Goal: Obtain resource: Download file/media

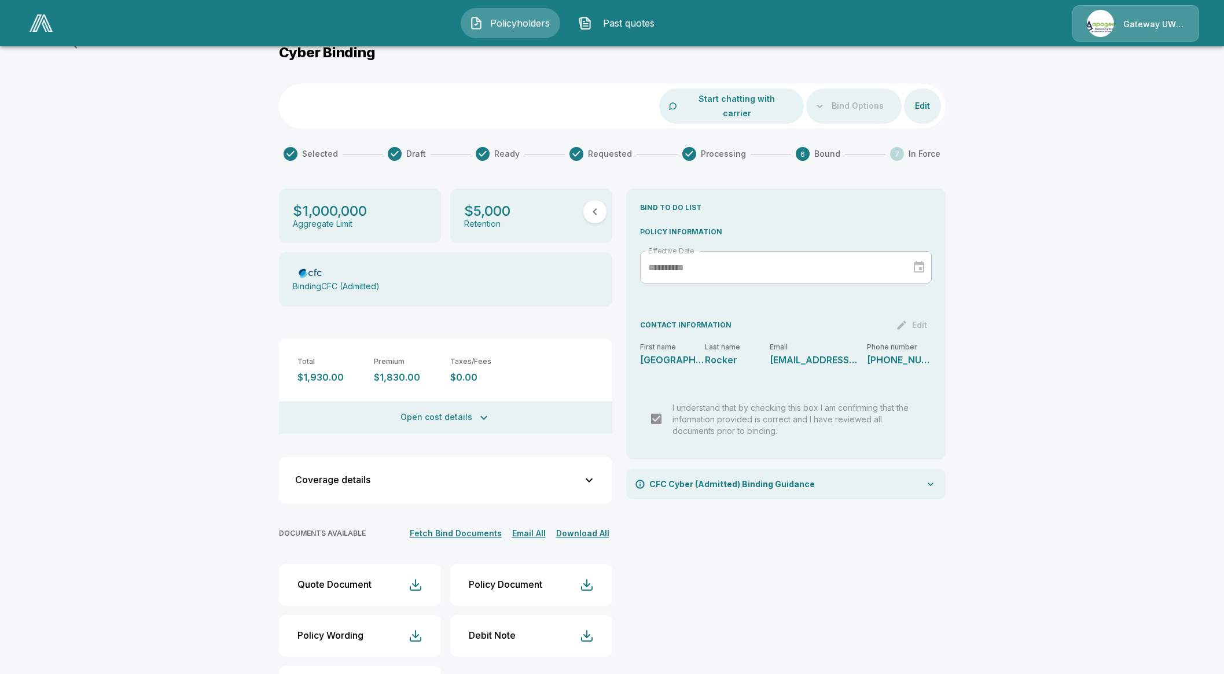
scroll to position [43, 0]
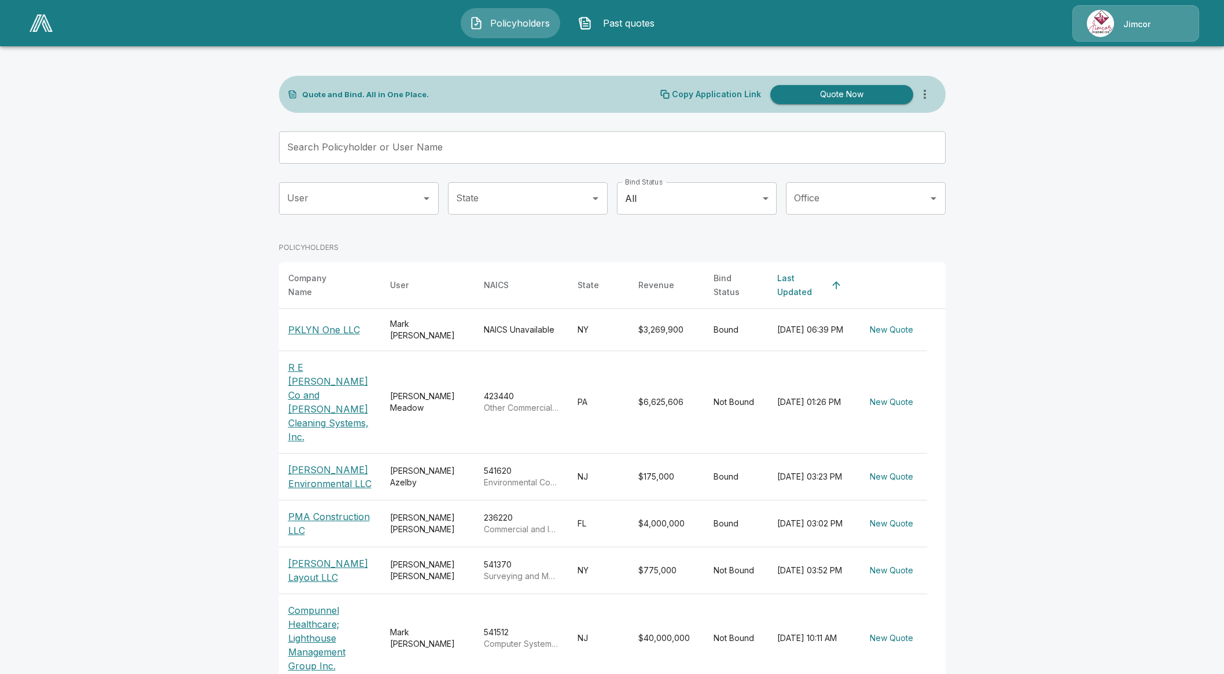
click at [932, 97] on icon "more" at bounding box center [925, 94] width 14 height 14
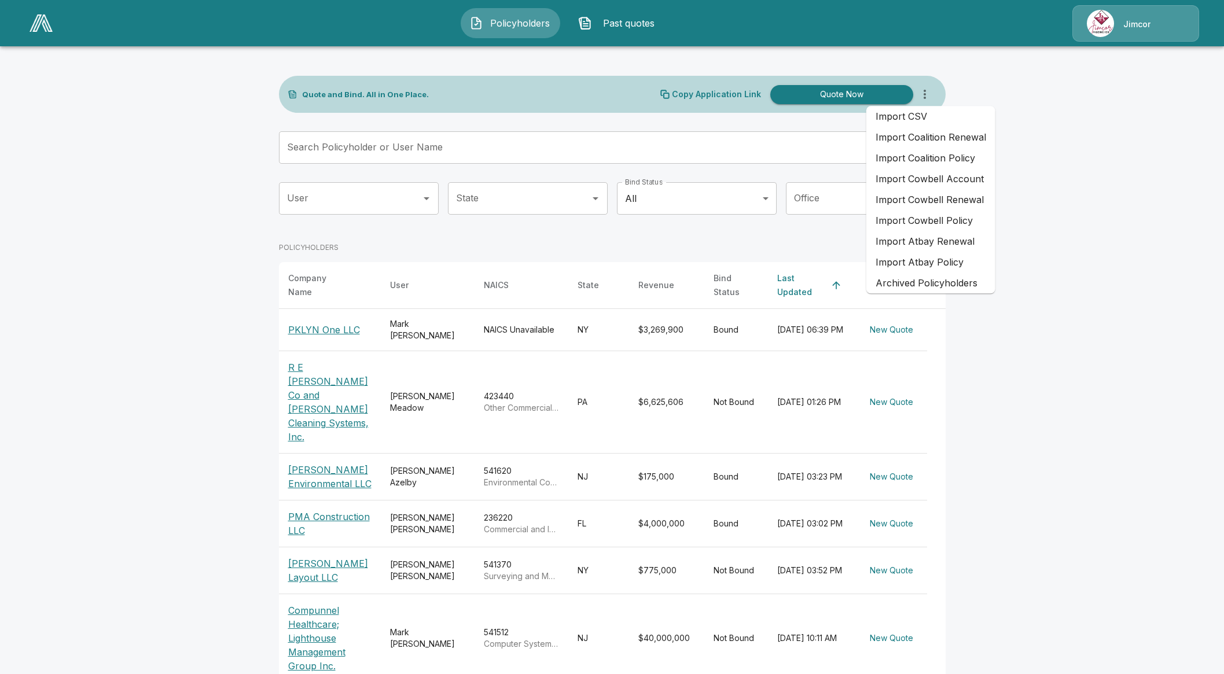
click at [957, 118] on li "Import CSV" at bounding box center [931, 116] width 129 height 21
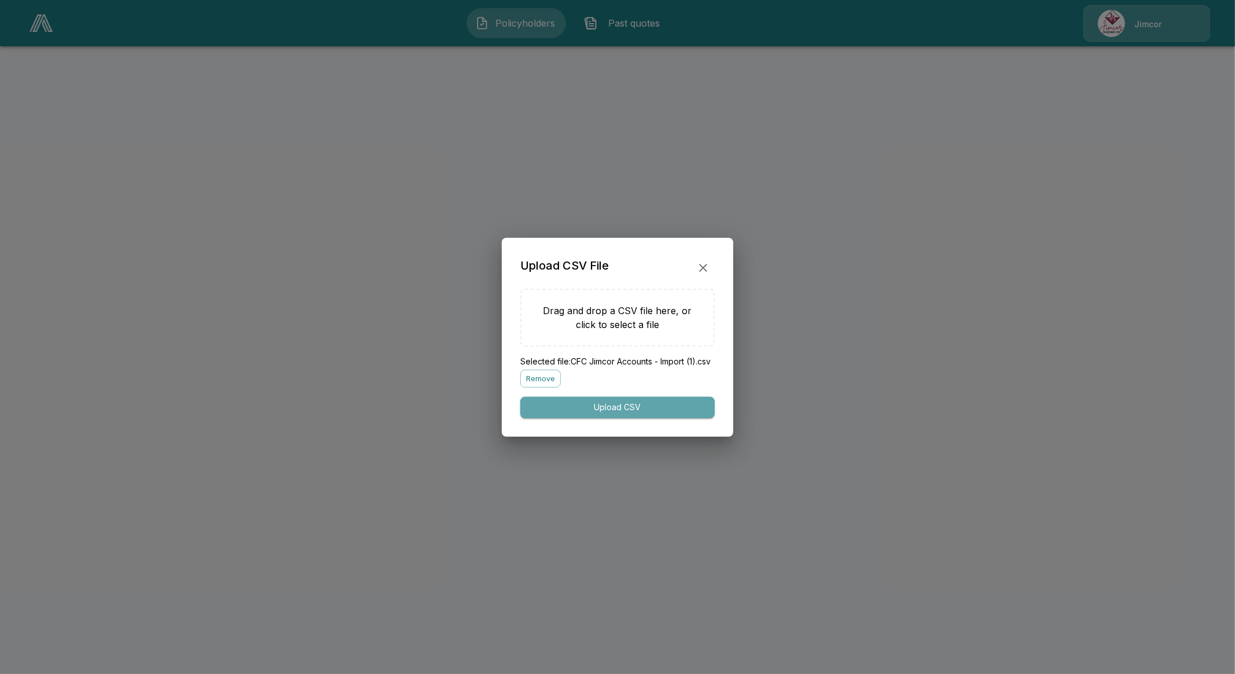
click at [624, 418] on button "Upload CSV" at bounding box center [617, 407] width 195 height 21
click at [669, 414] on button "Upload CSV" at bounding box center [617, 407] width 195 height 21
drag, startPoint x: 1158, startPoint y: 276, endPoint x: 1140, endPoint y: 276, distance: 18.5
click at [1158, 275] on div at bounding box center [617, 337] width 1235 height 674
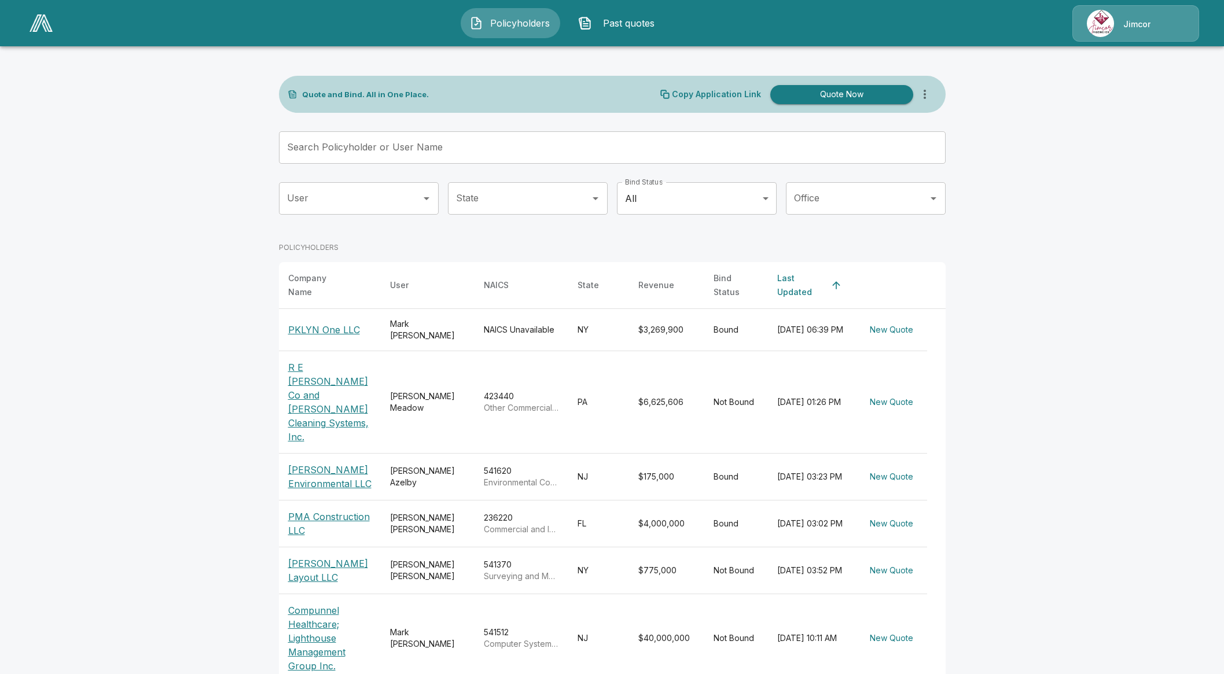
click at [934, 83] on div "Copy Application Link Quote Now" at bounding box center [798, 94] width 276 height 23
click at [932, 93] on button "more" at bounding box center [924, 94] width 23 height 23
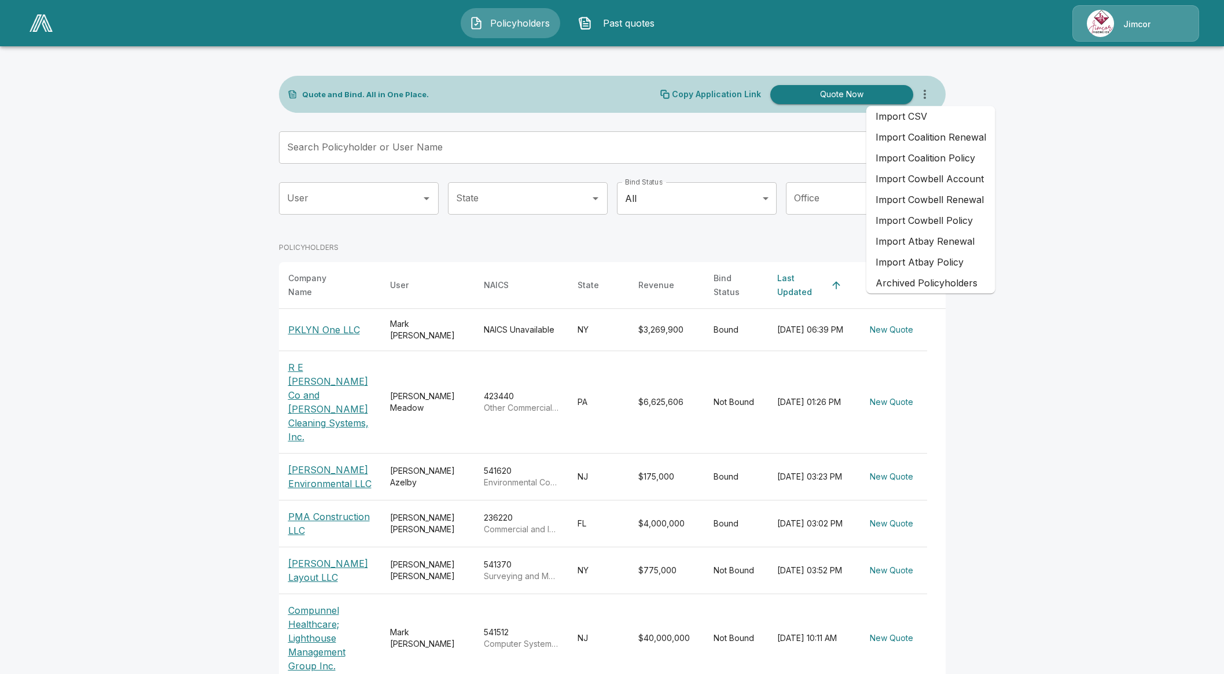
click at [938, 117] on li "Import CSV" at bounding box center [931, 116] width 129 height 21
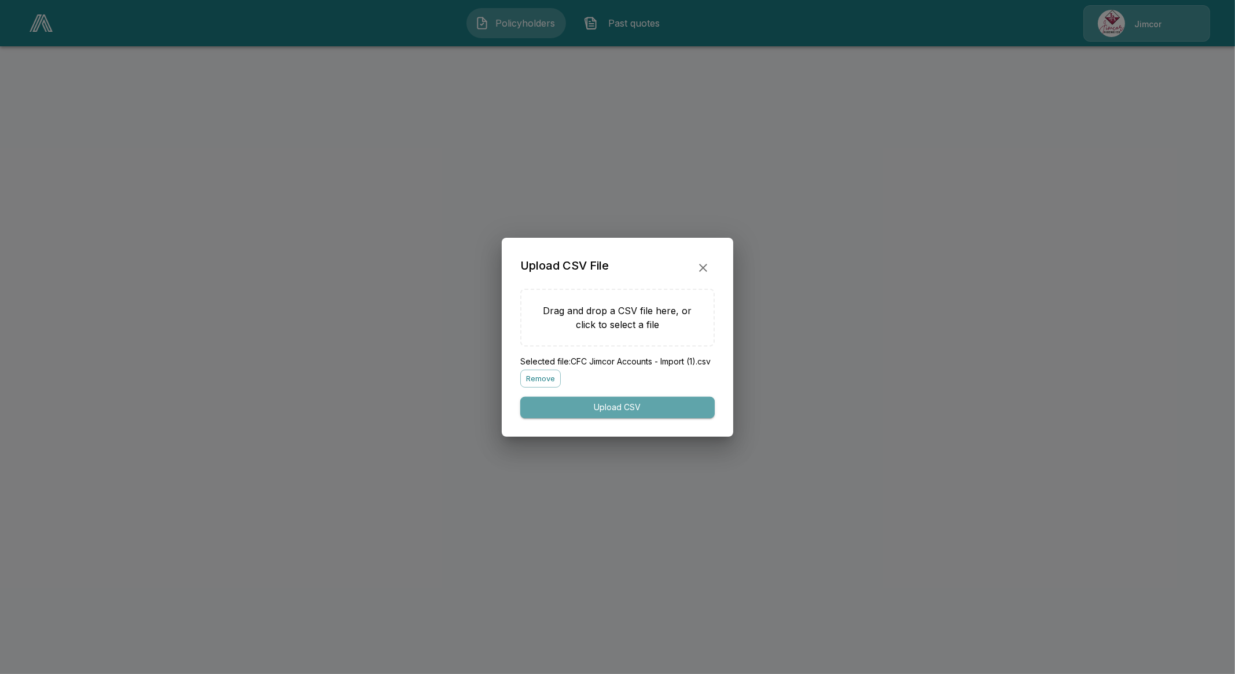
click at [632, 414] on button "Upload CSV" at bounding box center [617, 407] width 195 height 21
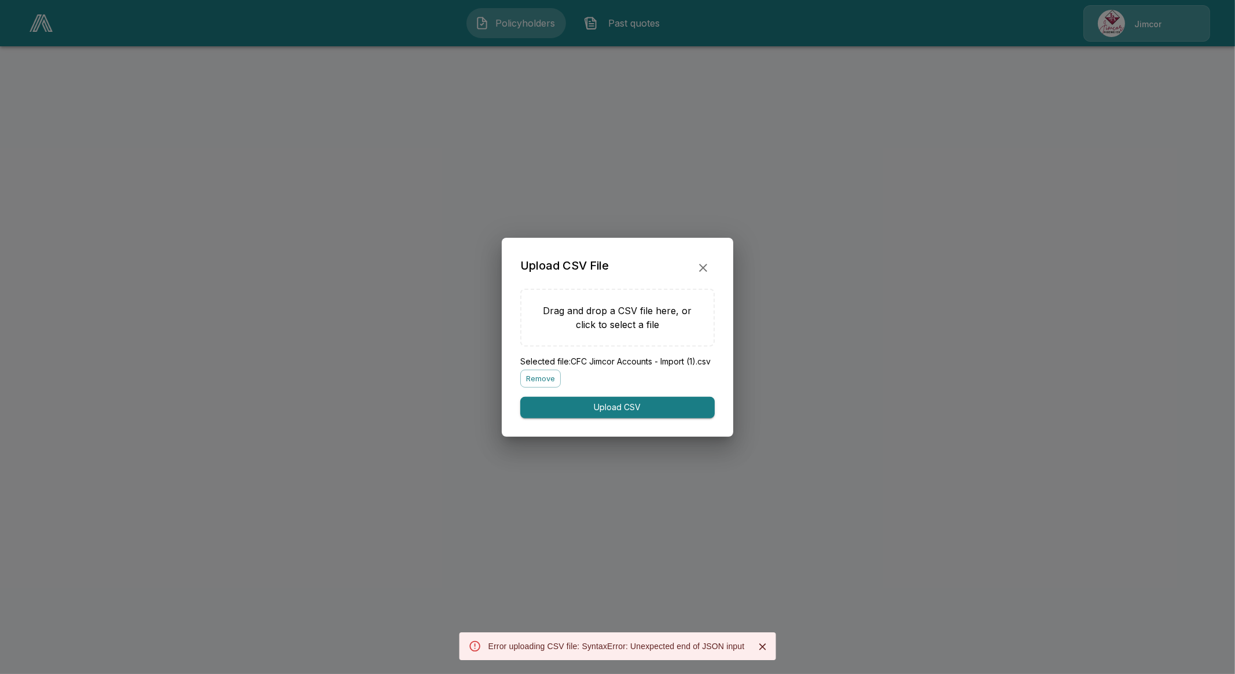
click at [712, 261] on button "button" at bounding box center [703, 267] width 23 height 23
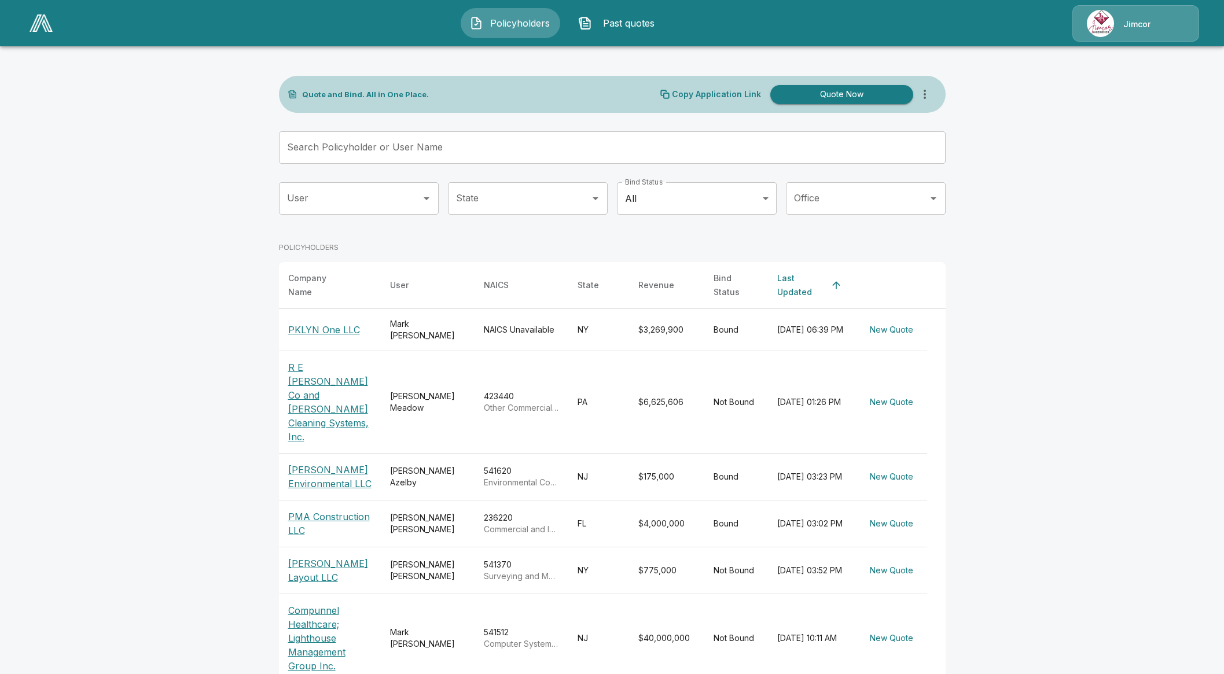
click at [932, 94] on icon "more" at bounding box center [925, 94] width 14 height 14
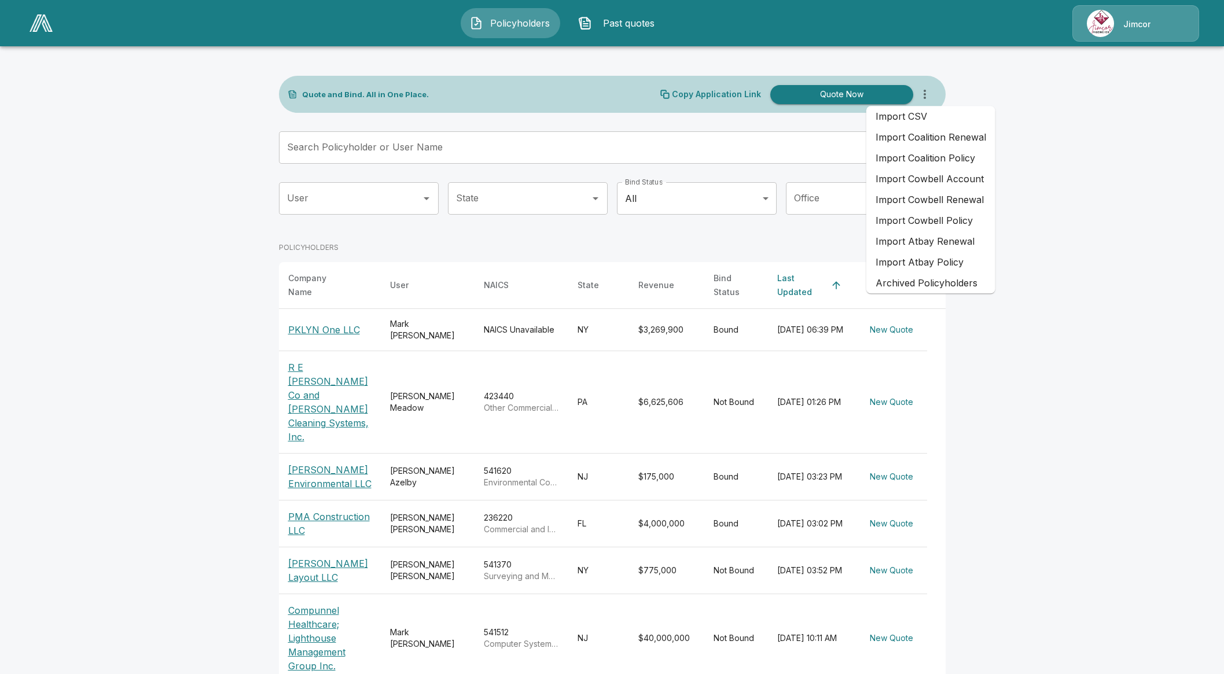
click at [944, 115] on li "Import CSV" at bounding box center [931, 116] width 129 height 21
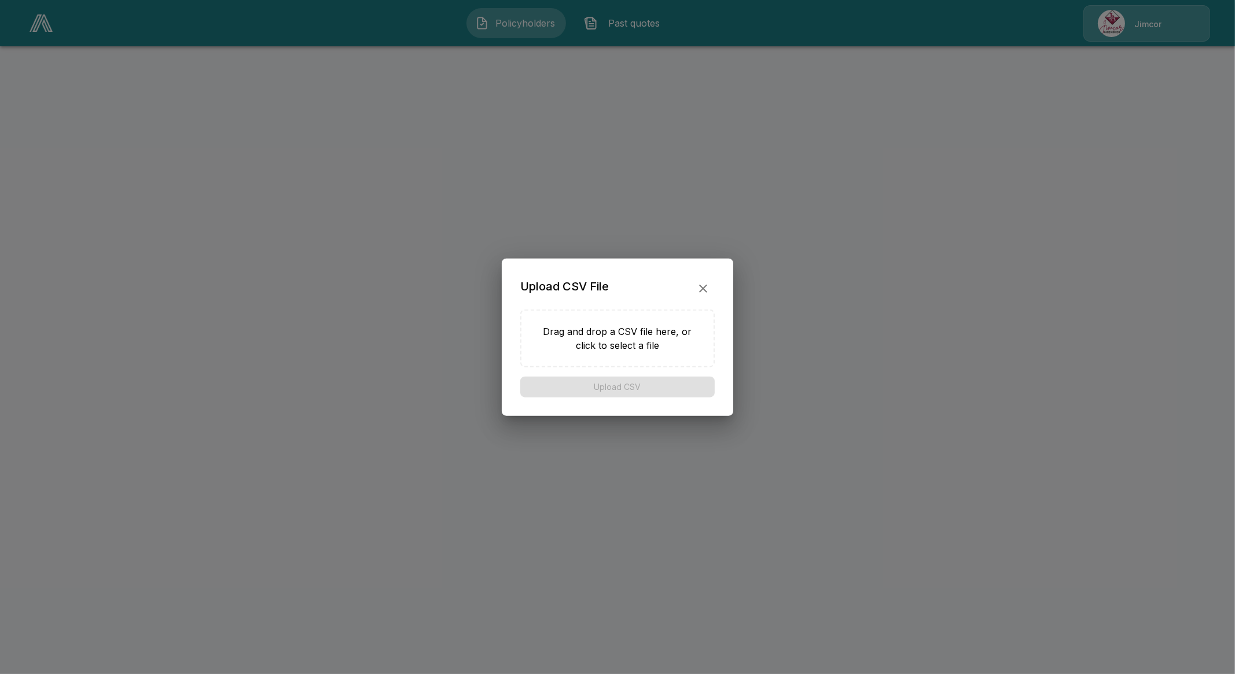
click at [638, 347] on p "Drag and drop a CSV file here, or click to select a file" at bounding box center [617, 338] width 164 height 28
type input "**********"
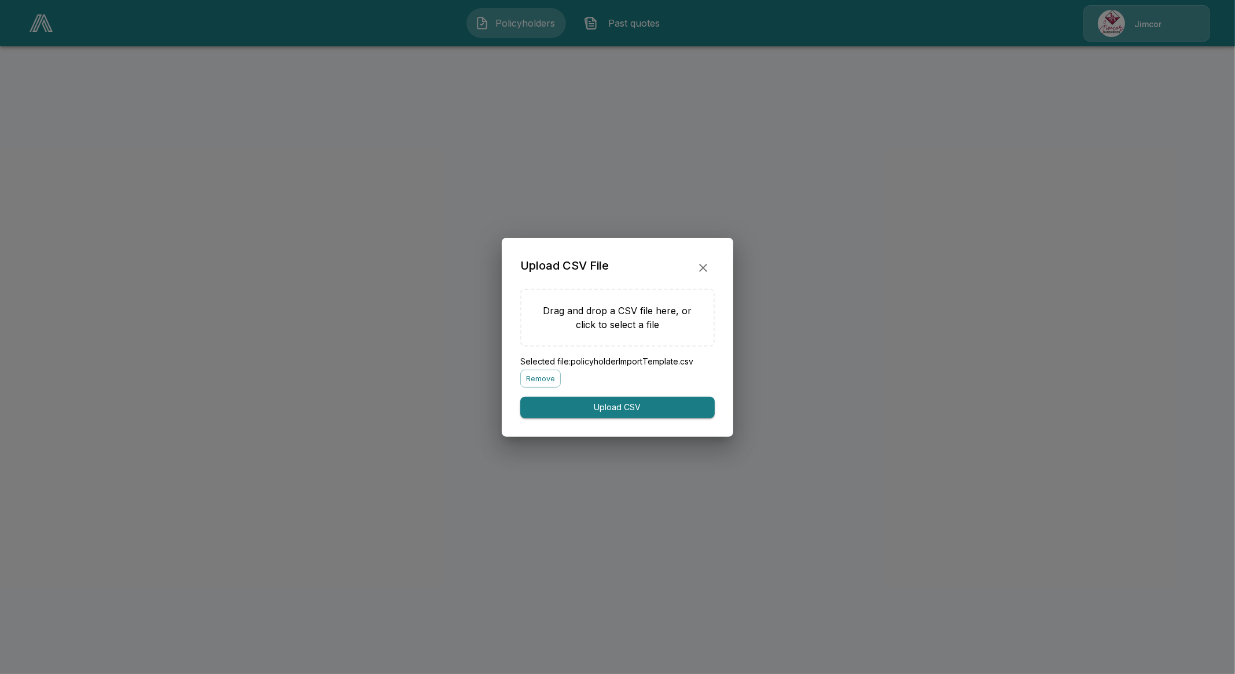
click at [612, 404] on button "Upload CSV" at bounding box center [617, 407] width 195 height 21
click at [666, 412] on button "Upload CSV" at bounding box center [617, 407] width 195 height 21
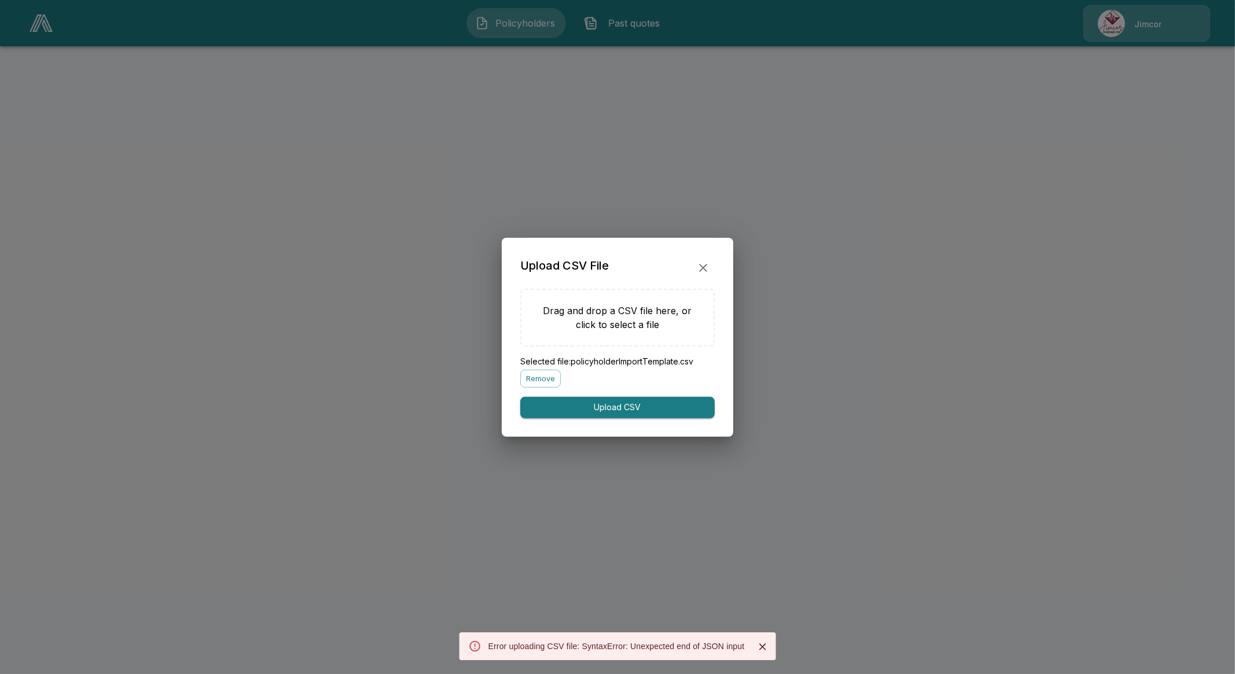
click at [526, 375] on button "Remove" at bounding box center [540, 379] width 41 height 18
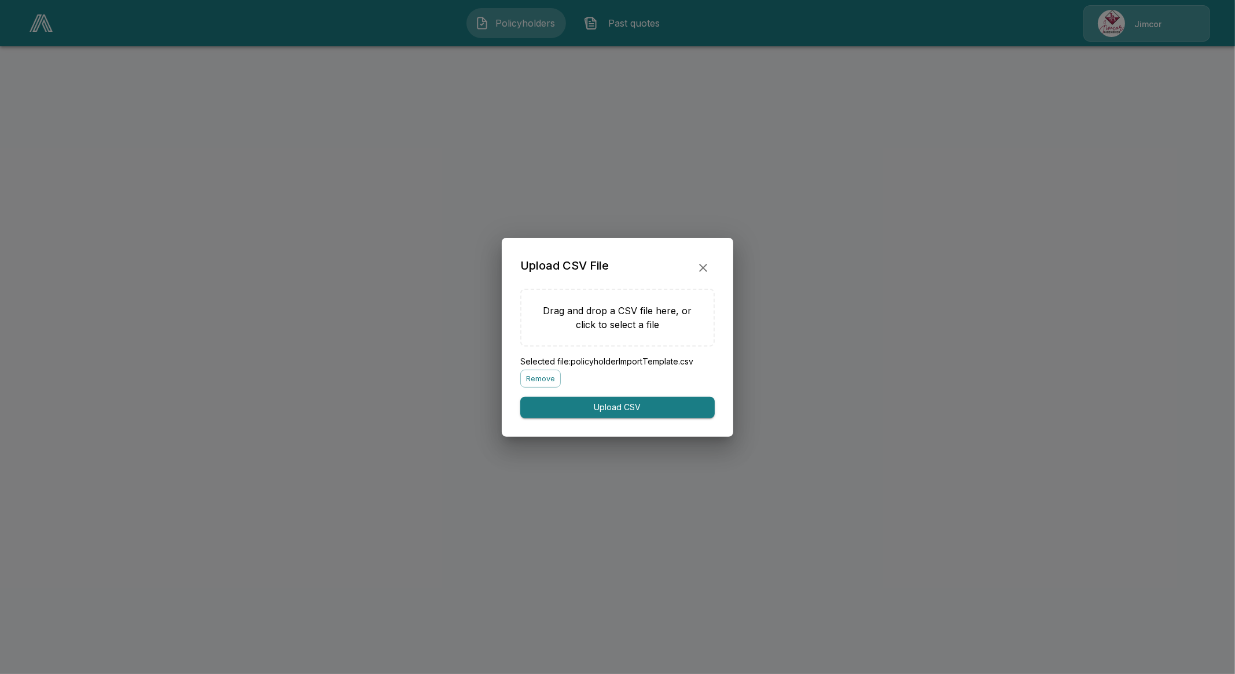
click at [632, 412] on button "Upload CSV" at bounding box center [617, 407] width 195 height 21
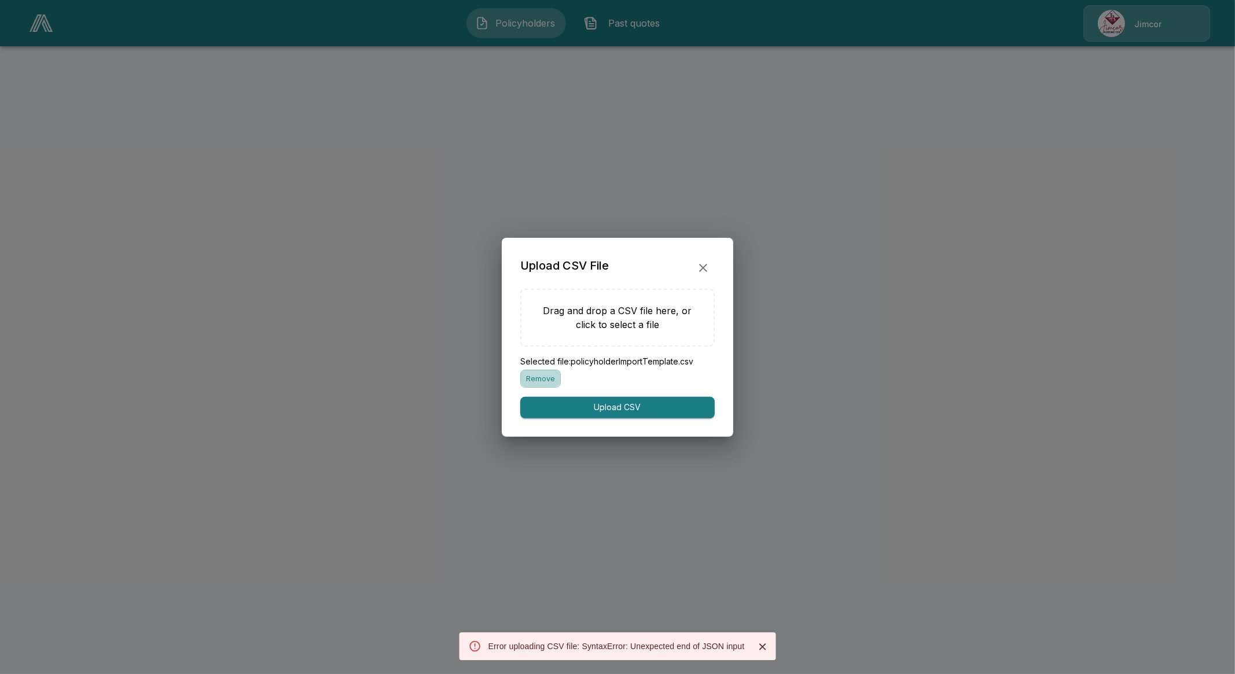
click at [538, 377] on button "Remove" at bounding box center [540, 379] width 41 height 18
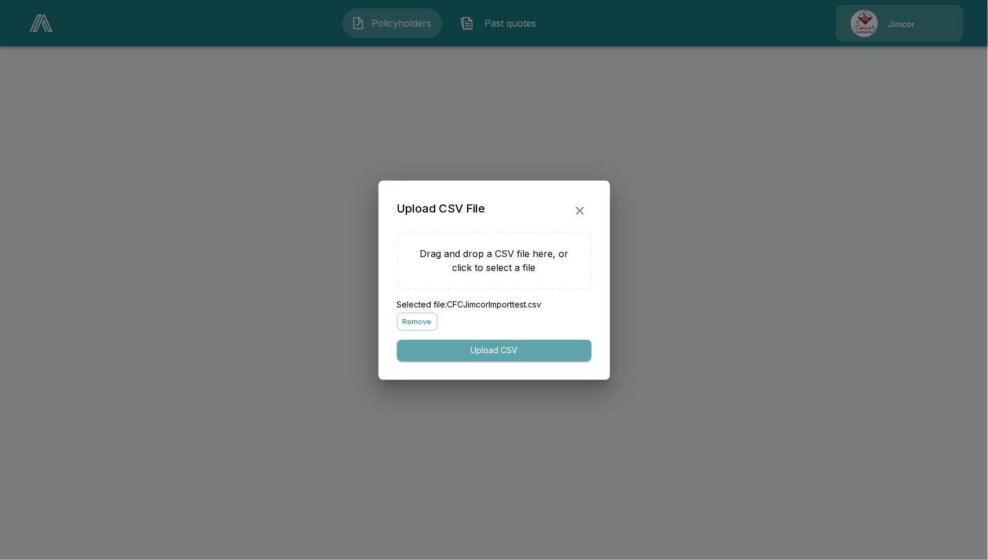
click at [544, 350] on button "Upload CSV" at bounding box center [494, 350] width 195 height 21
click at [501, 346] on button "Upload CSV" at bounding box center [494, 350] width 195 height 21
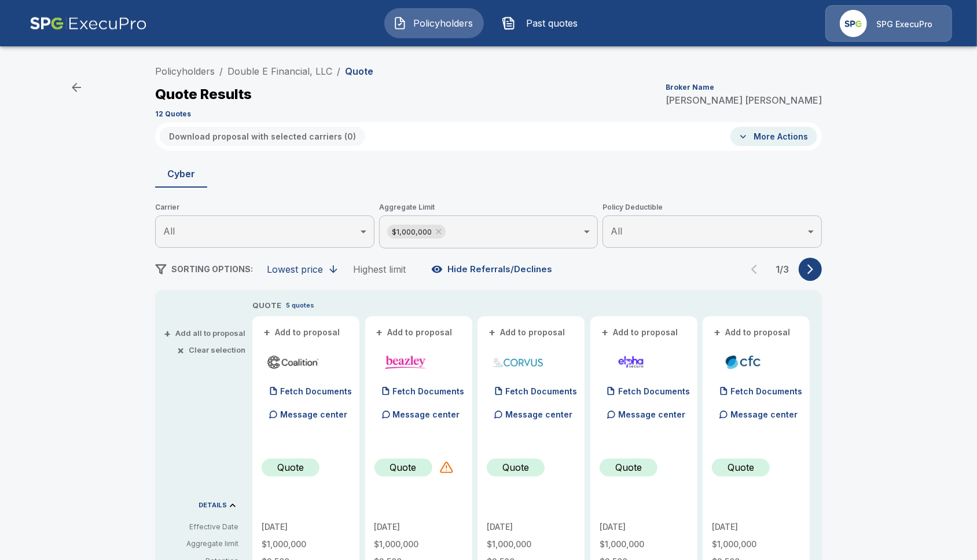
click at [475, 20] on span "Policyholders" at bounding box center [444, 23] width 64 height 14
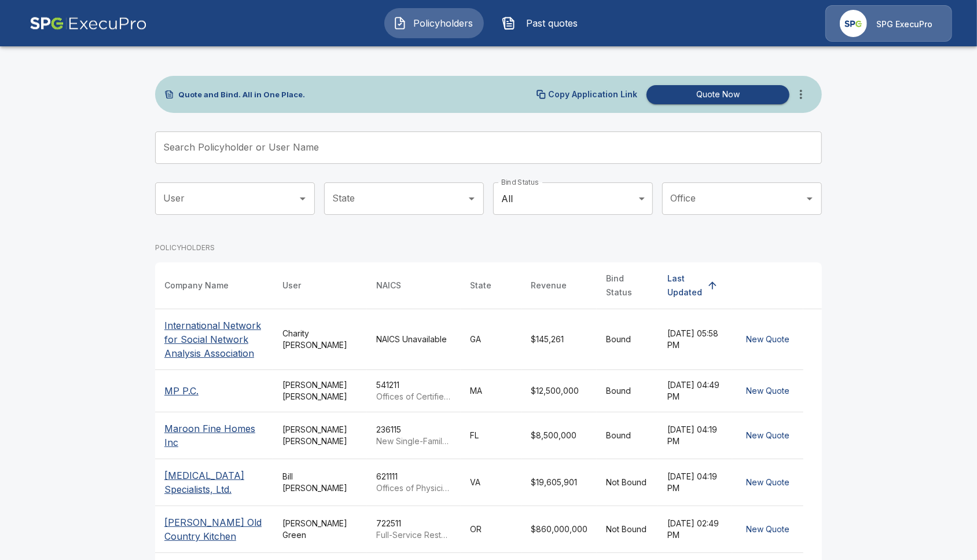
click at [384, 134] on input "Search Policyholder or User Name" at bounding box center [482, 147] width 654 height 32
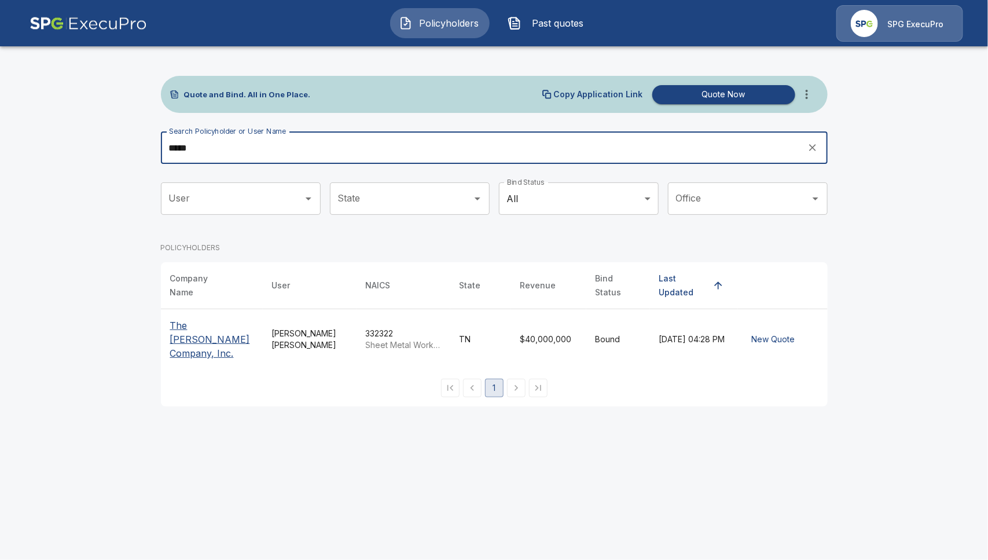
type input "*****"
click at [190, 323] on p "The [PERSON_NAME] Company, Inc." at bounding box center [211, 339] width 83 height 42
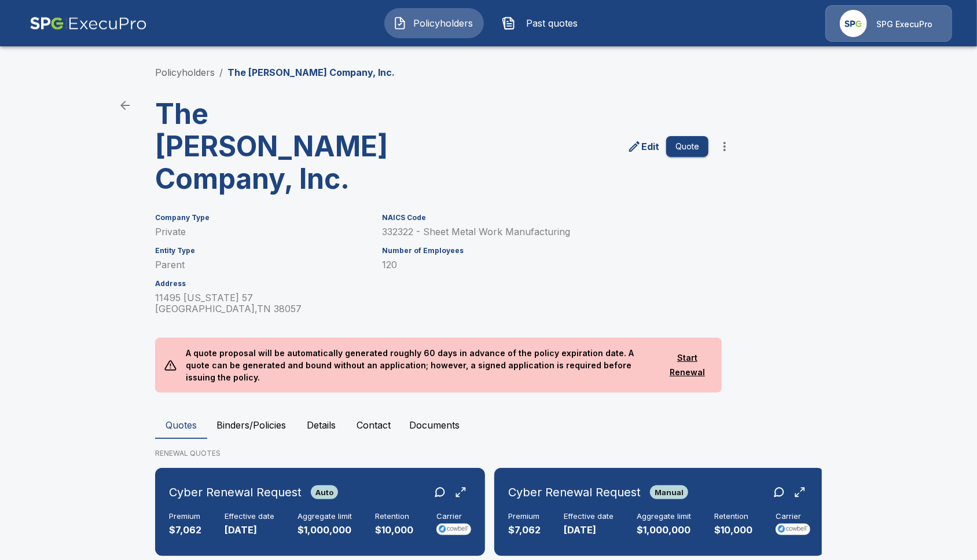
click at [274, 411] on button "Binders/Policies" at bounding box center [251, 425] width 88 height 28
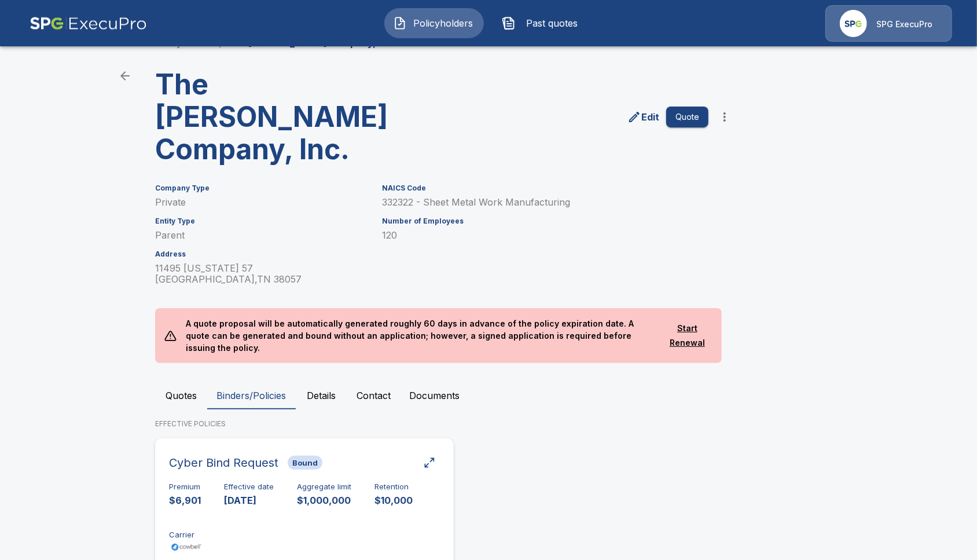
scroll to position [30, 0]
click at [197, 482] on div "Premium $6,901 Effective date [DATE] Aggregate limit $1,000,000 Retention $10,0…" at bounding box center [304, 518] width 271 height 73
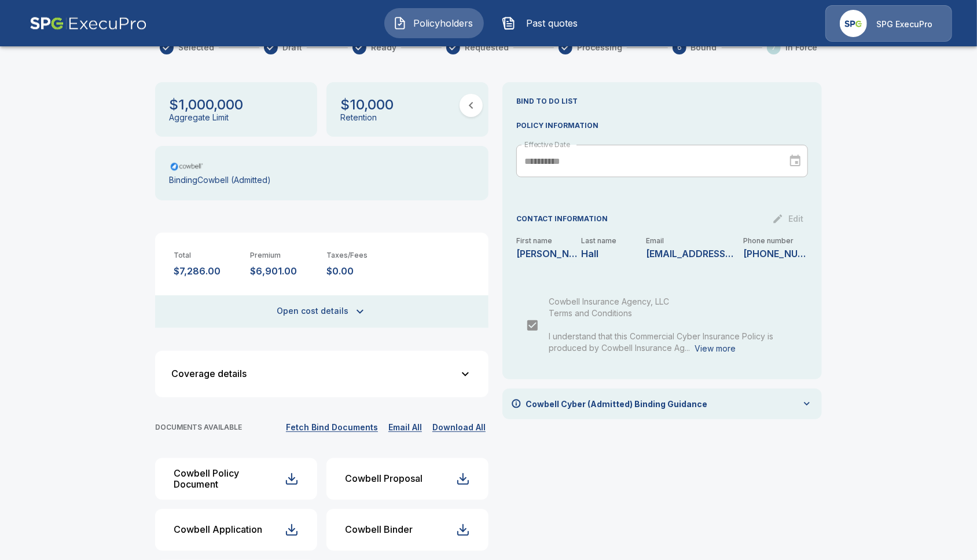
scroll to position [200, 0]
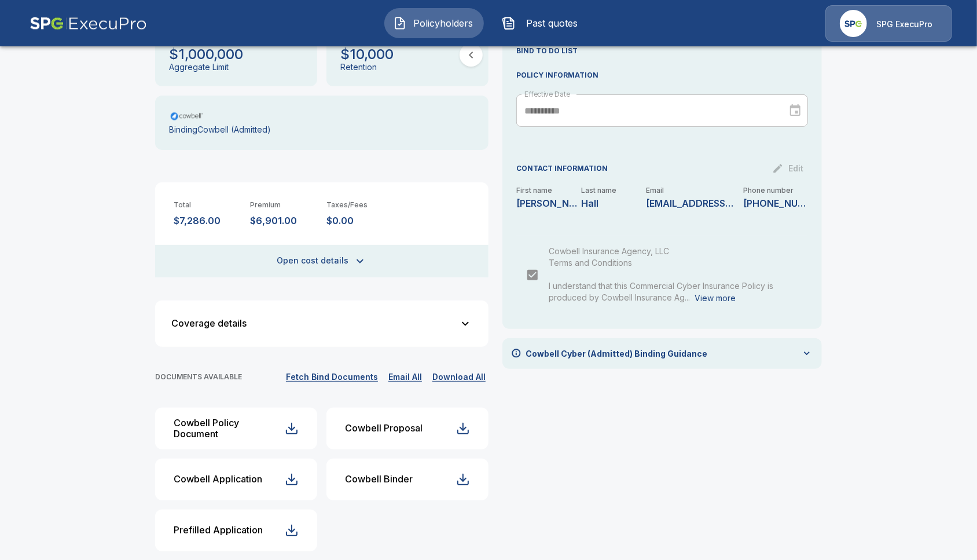
click at [351, 370] on button "Fetch Bind Documents" at bounding box center [332, 377] width 98 height 14
click at [261, 417] on div "Cowbell Policy Document" at bounding box center [229, 428] width 111 height 23
drag, startPoint x: 430, startPoint y: 417, endPoint x: 409, endPoint y: 484, distance: 69.6
click at [410, 484] on div "Cowbell Policy Document Cowbell Proposal Cowbell Application Cowbell Binder Pre…" at bounding box center [321, 480] width 333 height 144
click at [413, 474] on div "Cowbell Binder" at bounding box center [379, 479] width 68 height 11
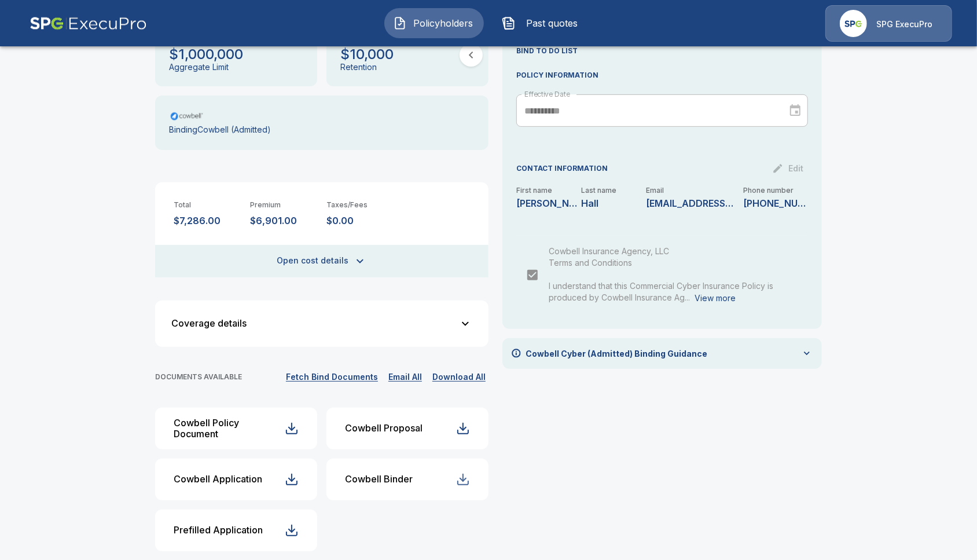
click at [466, 472] on div "button" at bounding box center [463, 479] width 14 height 14
click at [339, 370] on button "Fetch Bind Documents" at bounding box center [332, 377] width 98 height 14
click at [956, 417] on div "Policyholders / The Troxel Company, Inc. / Cyber Binding Cyber Binding Start ch…" at bounding box center [488, 215] width 977 height 720
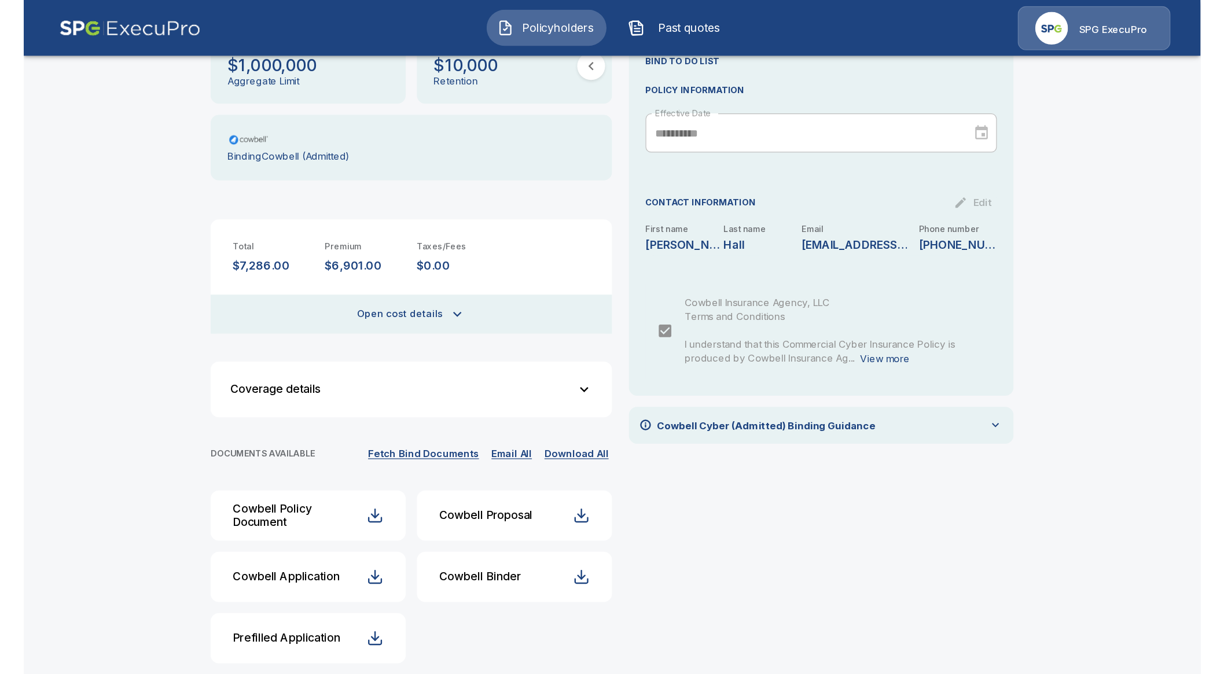
scroll to position [86, 0]
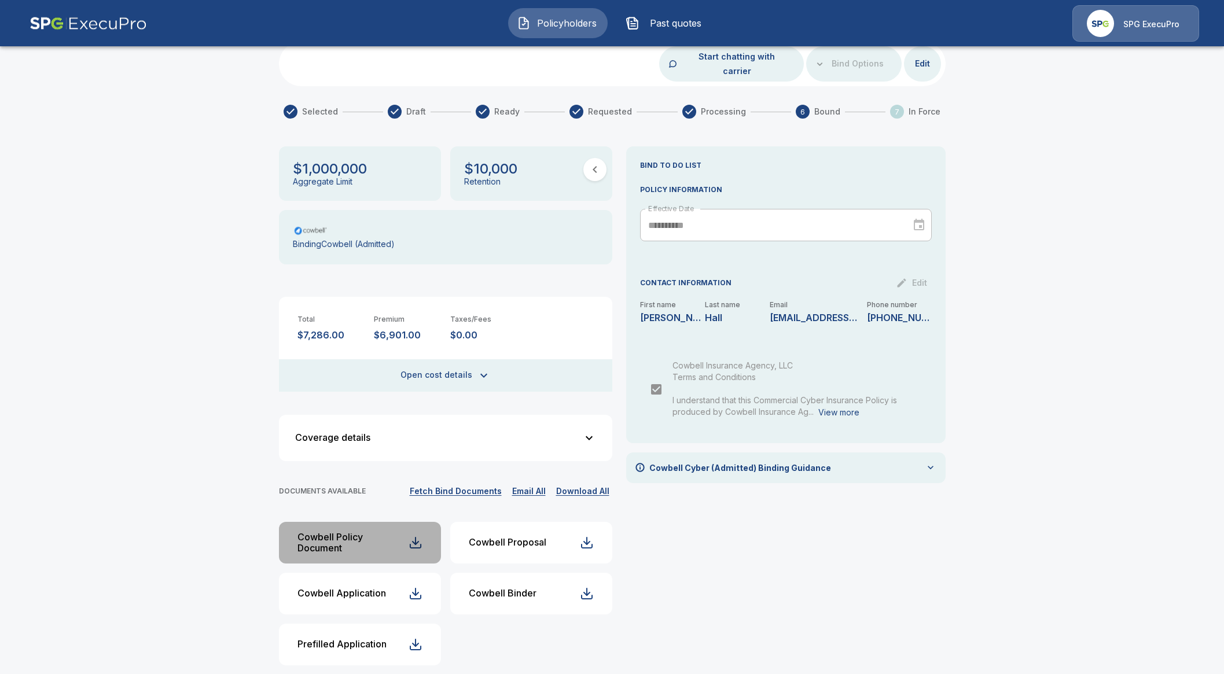
click at [370, 532] on div "Cowbell Policy Document" at bounding box center [353, 543] width 111 height 23
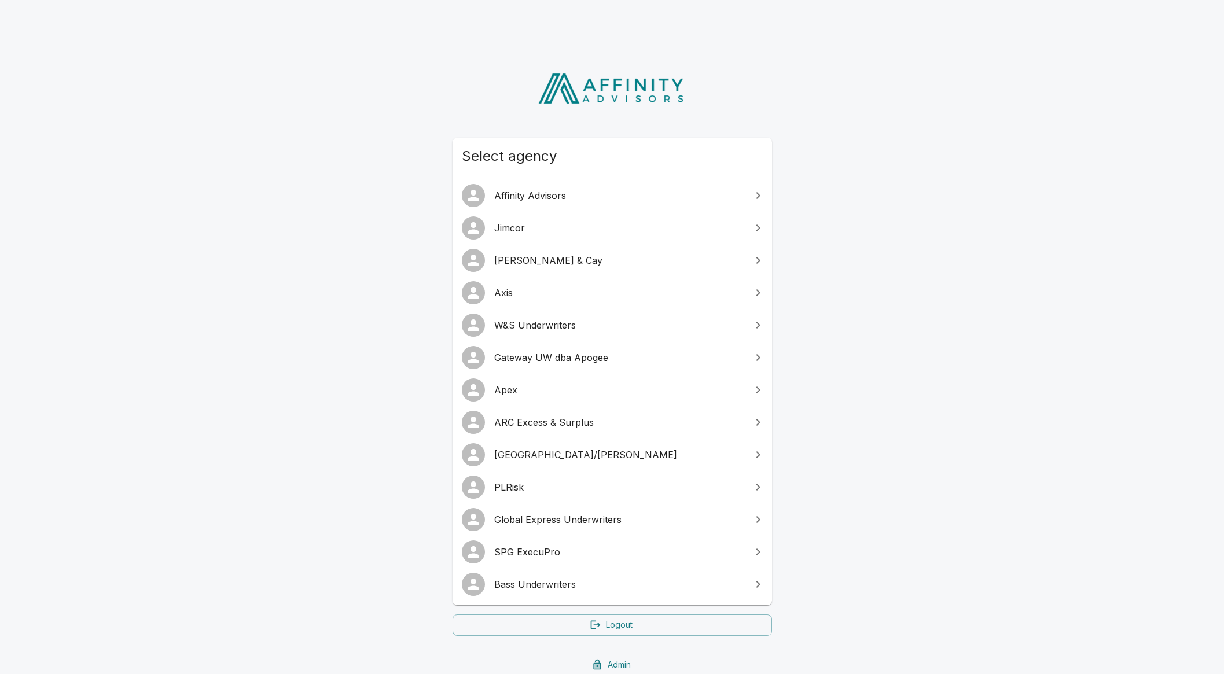
click at [538, 551] on span "SPG ExecuPro" at bounding box center [619, 552] width 250 height 14
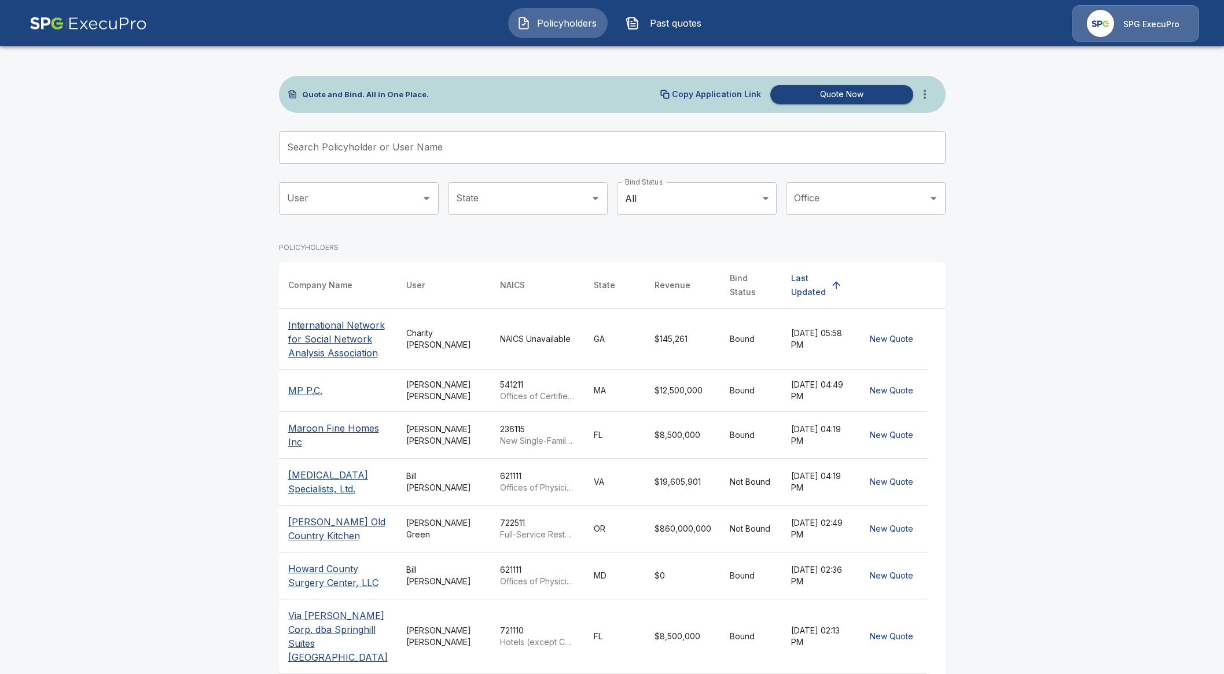
click at [663, 28] on span "Past quotes" at bounding box center [676, 23] width 64 height 14
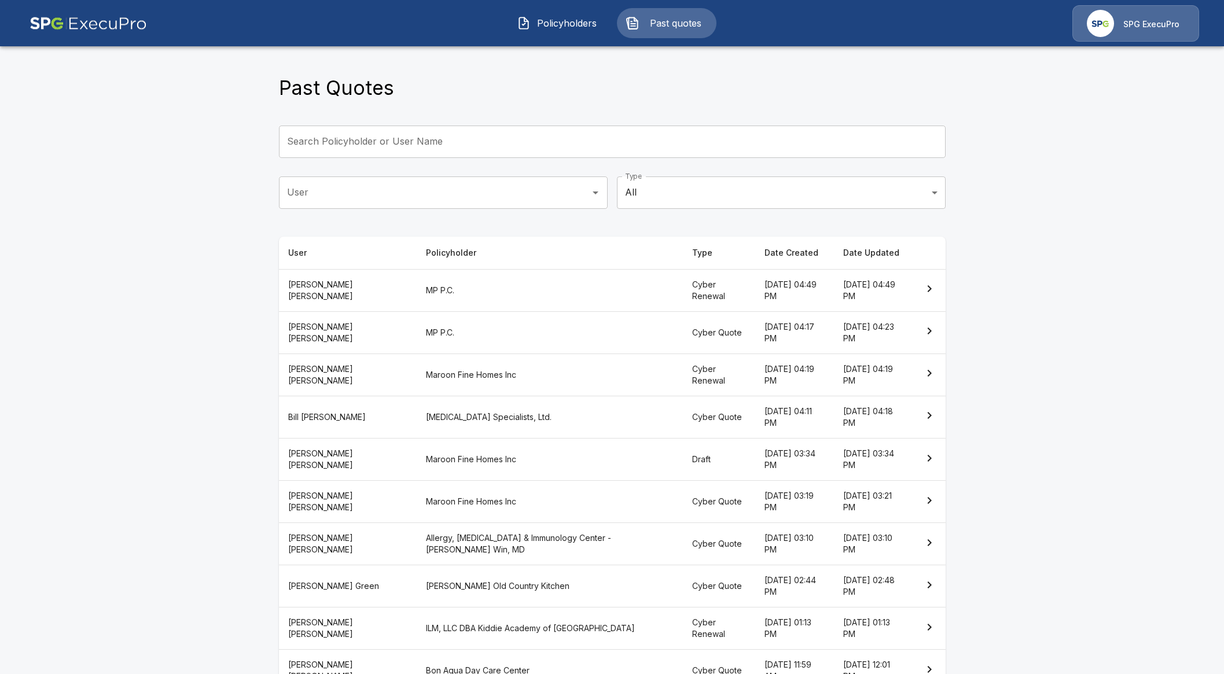
click at [683, 452] on th "Draft" at bounding box center [719, 460] width 72 height 42
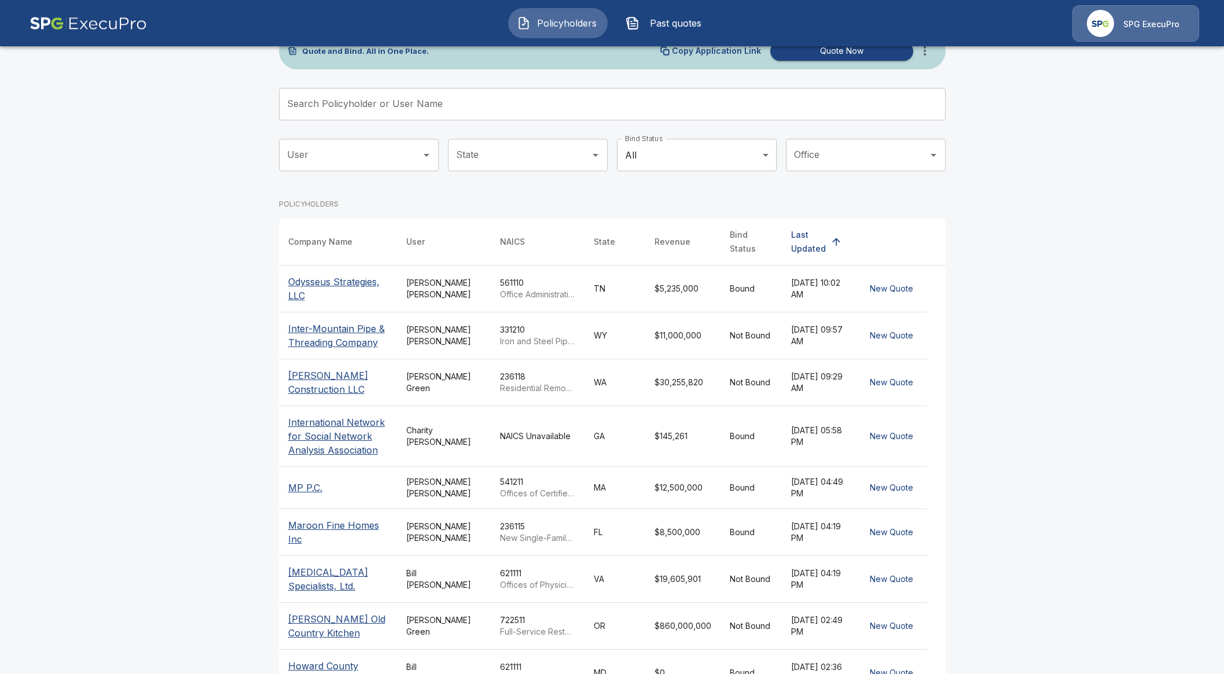
scroll to position [86, 0]
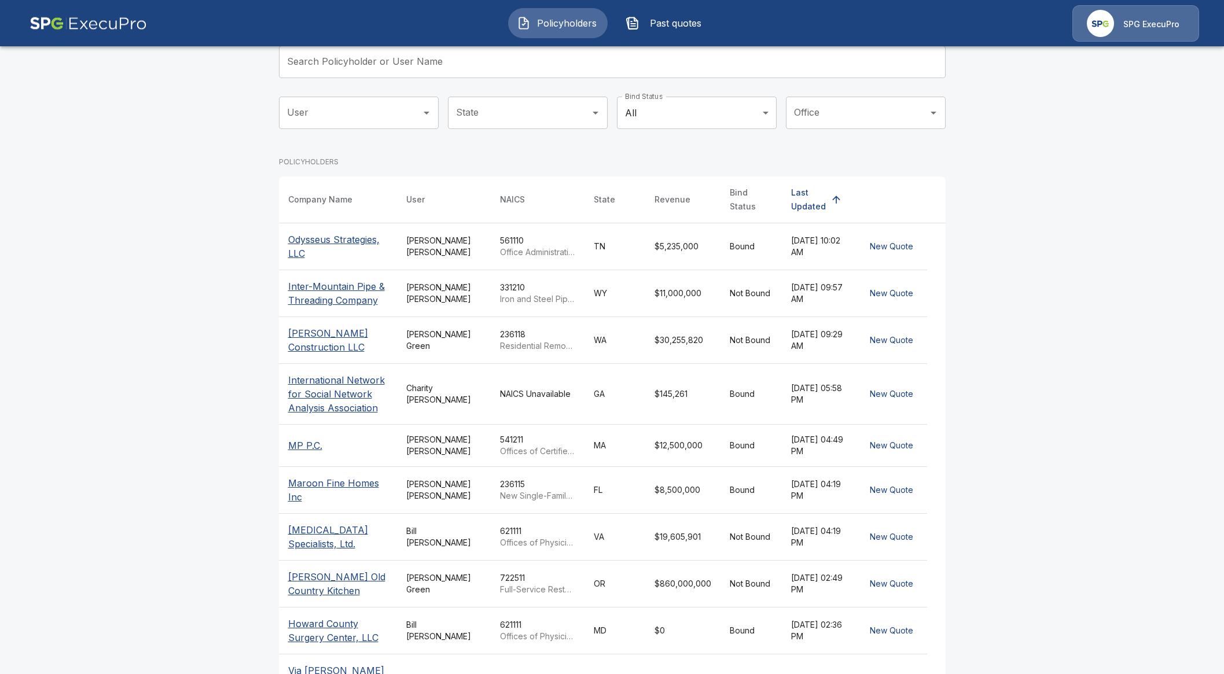
click at [502, 62] on input "Search Policyholder or User Name" at bounding box center [606, 62] width 654 height 32
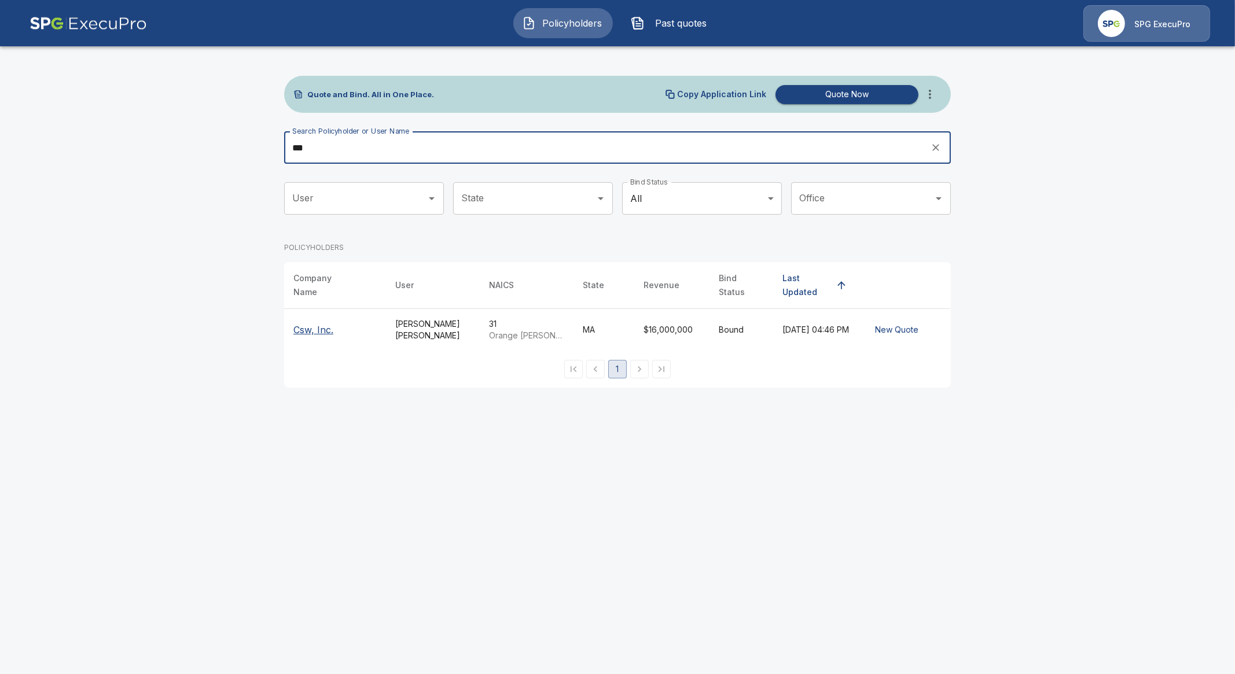
type input "***"
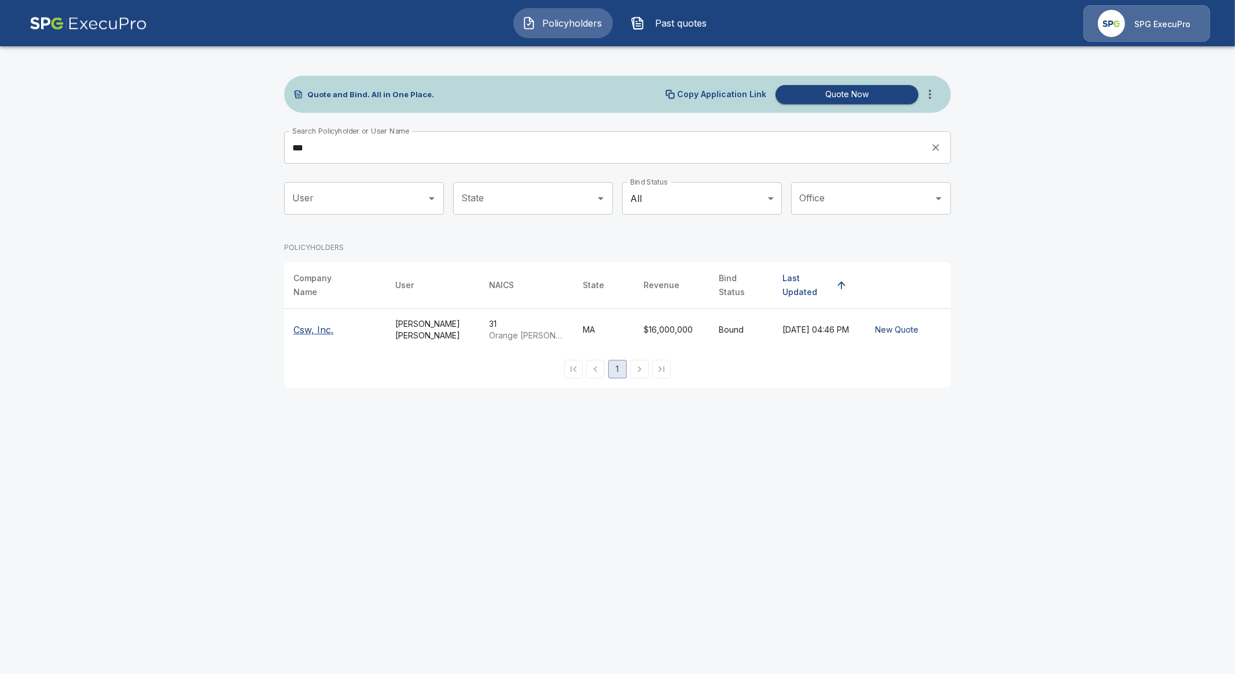
click at [332, 323] on p "Csw, Inc." at bounding box center [313, 330] width 40 height 14
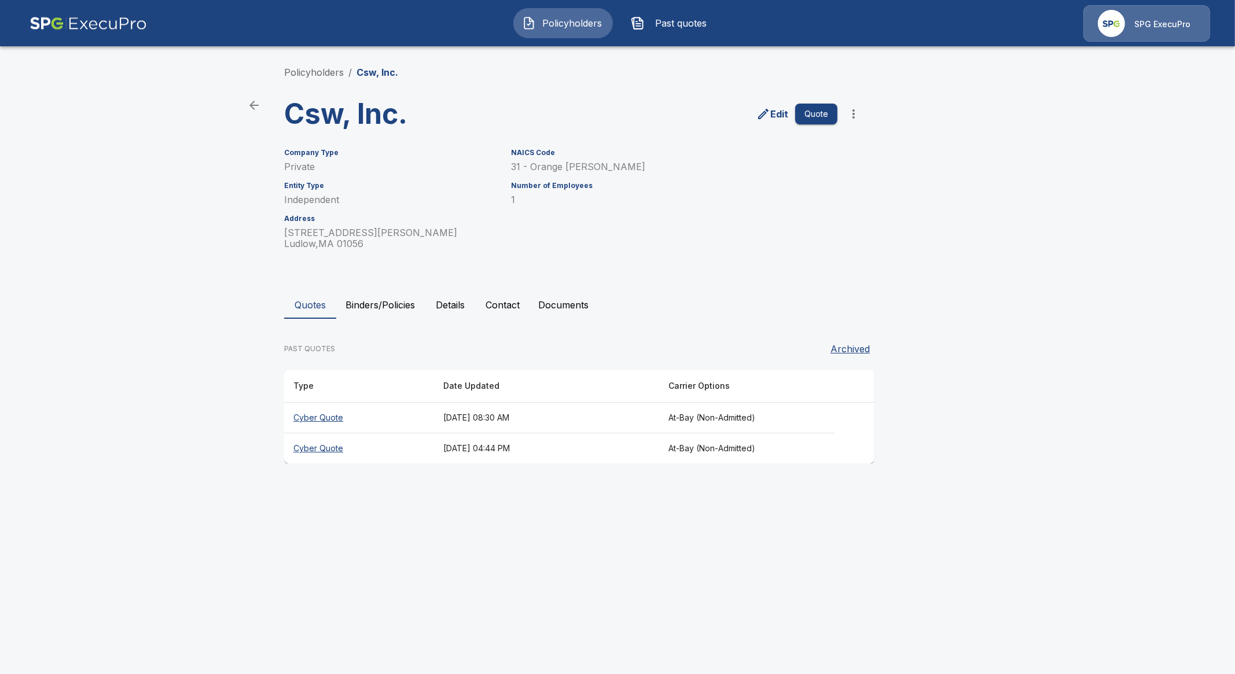
click at [347, 323] on div "Quotes Binders/Policies Details Contact Documents PAST QUOTES Archived Type Dat…" at bounding box center [617, 377] width 667 height 173
click at [284, 417] on th "Cyber Quote" at bounding box center [359, 418] width 150 height 31
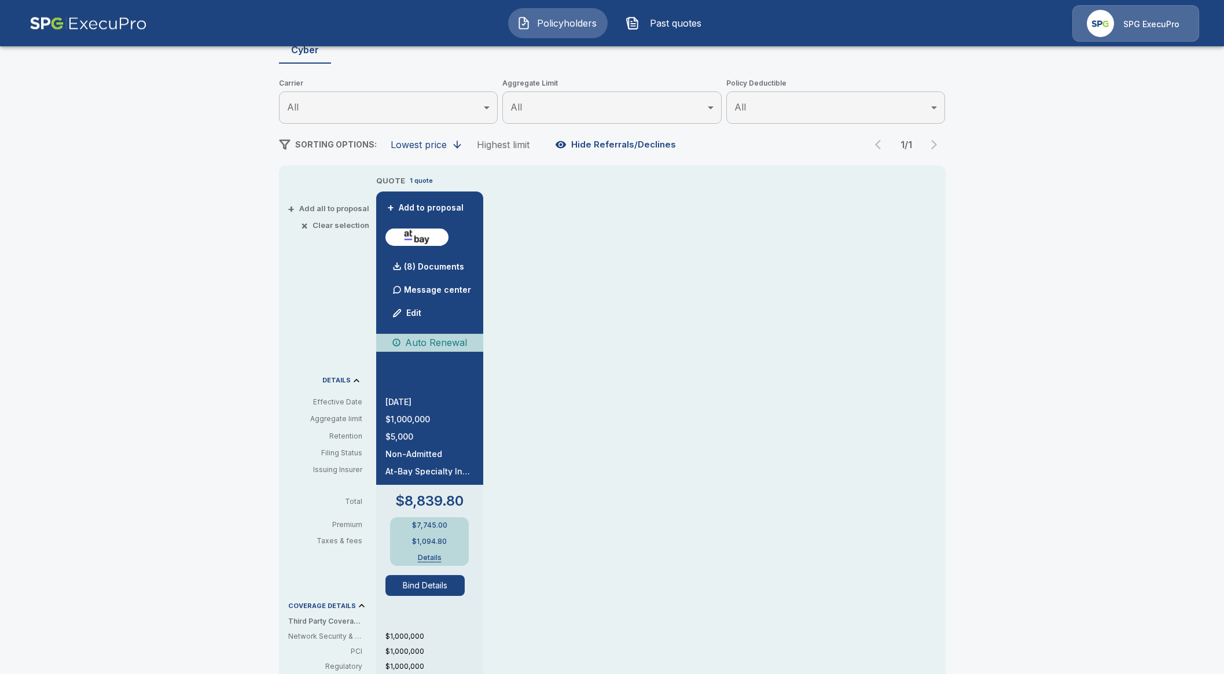
scroll to position [144, 0]
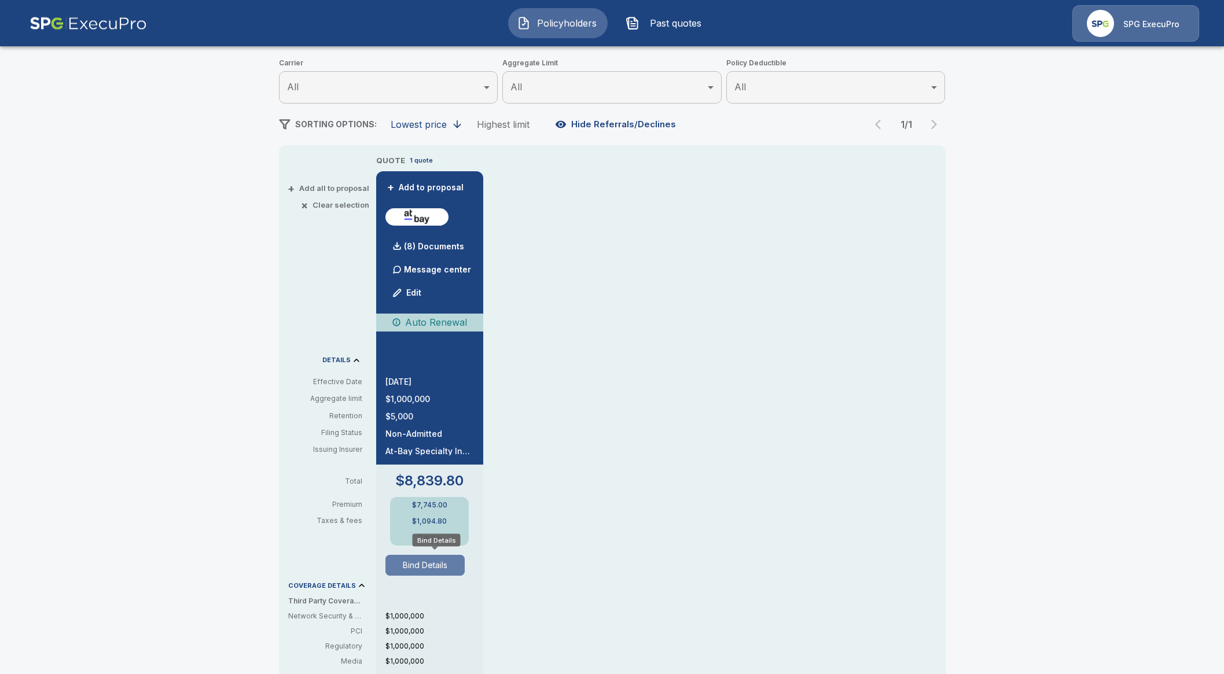
click at [443, 567] on button "Bind Details" at bounding box center [426, 565] width 80 height 21
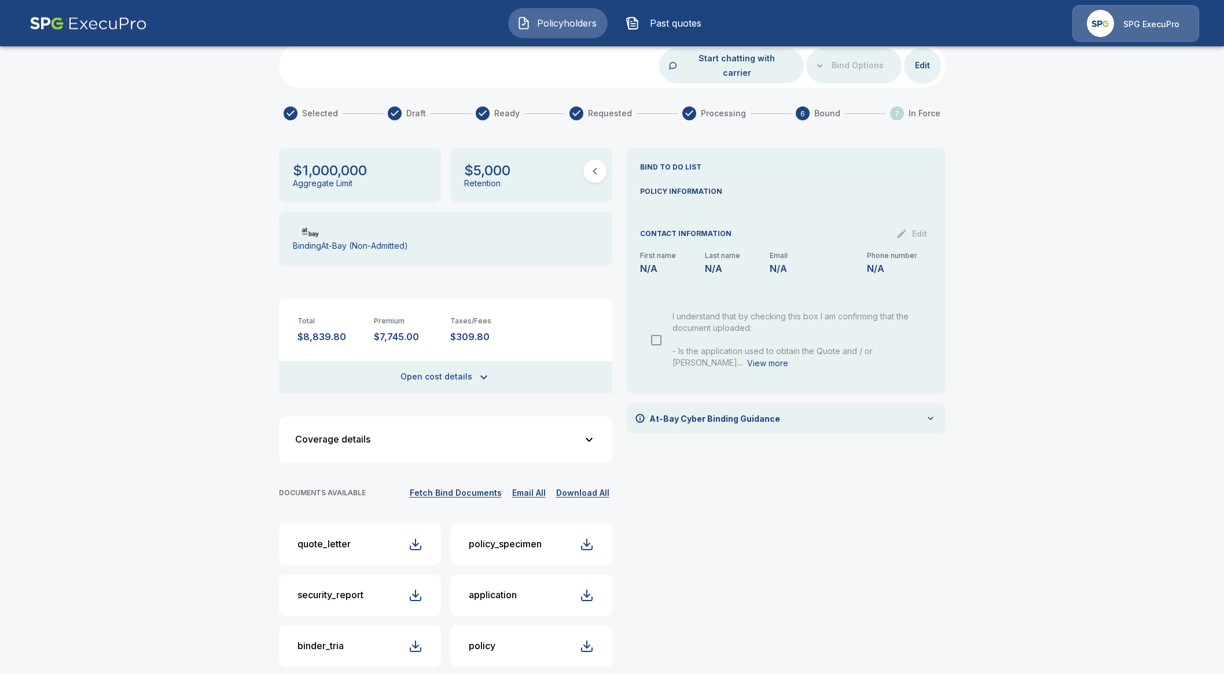
scroll to position [64, 0]
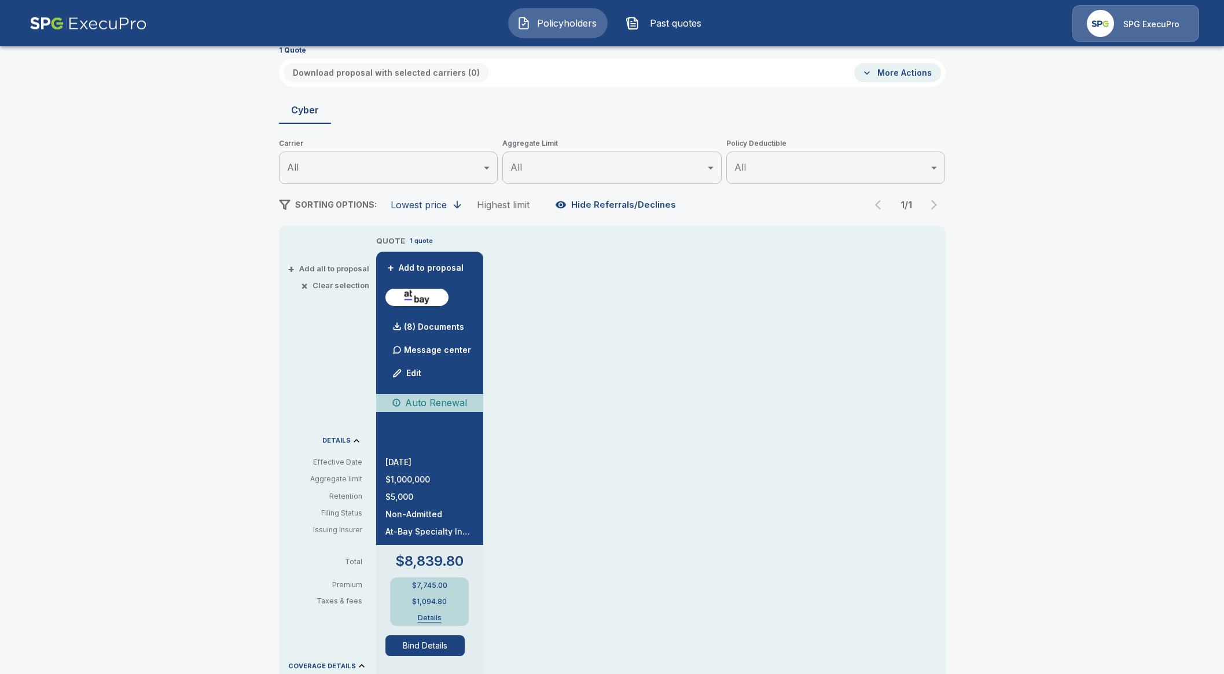
scroll to position [136, 0]
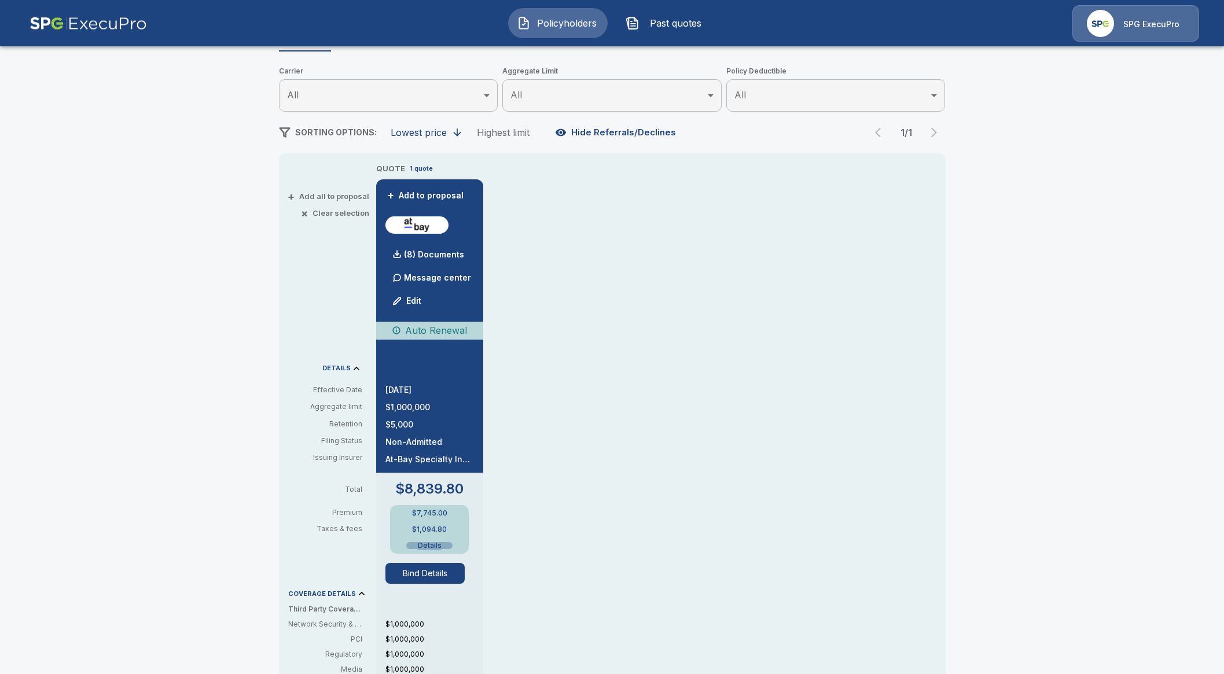
click at [435, 545] on button "Details" at bounding box center [429, 545] width 46 height 7
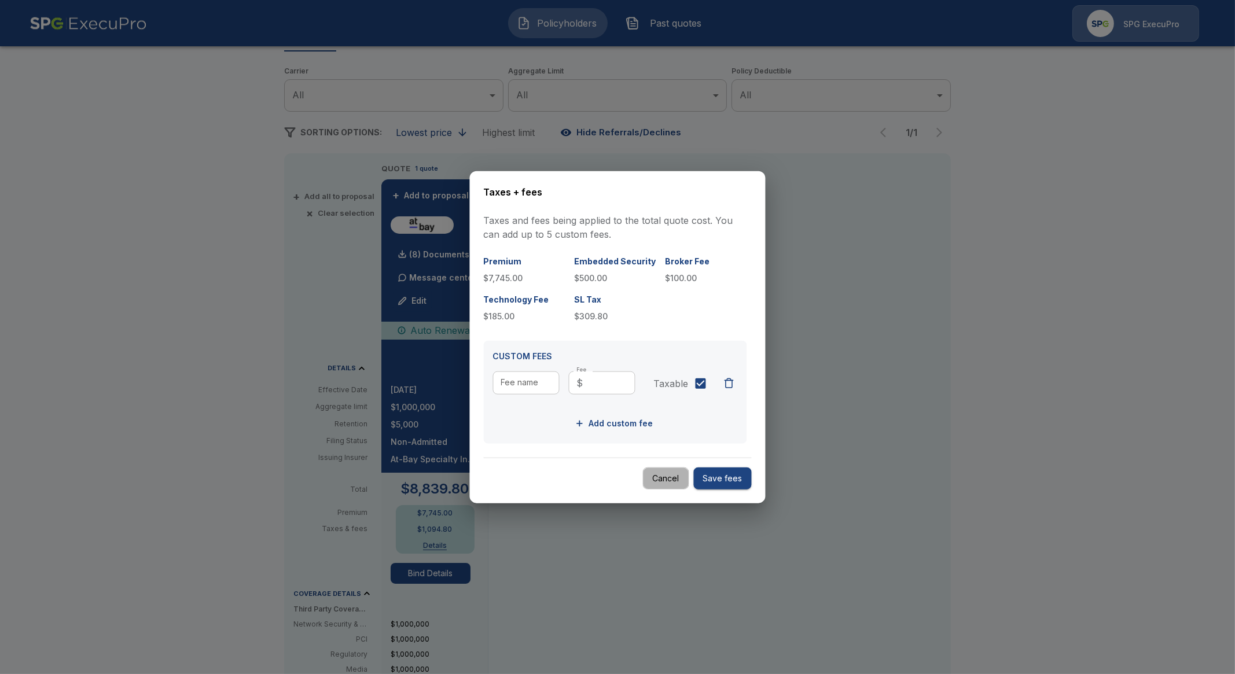
click at [662, 478] on button "Cancel" at bounding box center [666, 478] width 46 height 23
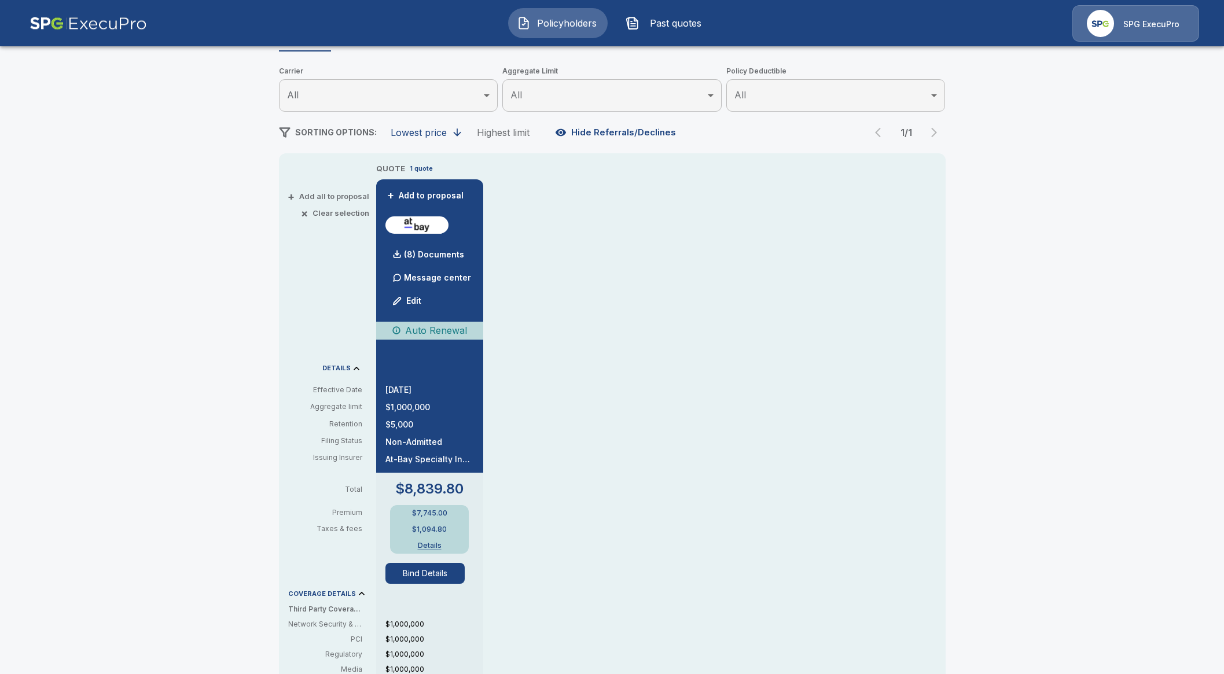
click at [570, 25] on span "Policyholders" at bounding box center [567, 23] width 64 height 14
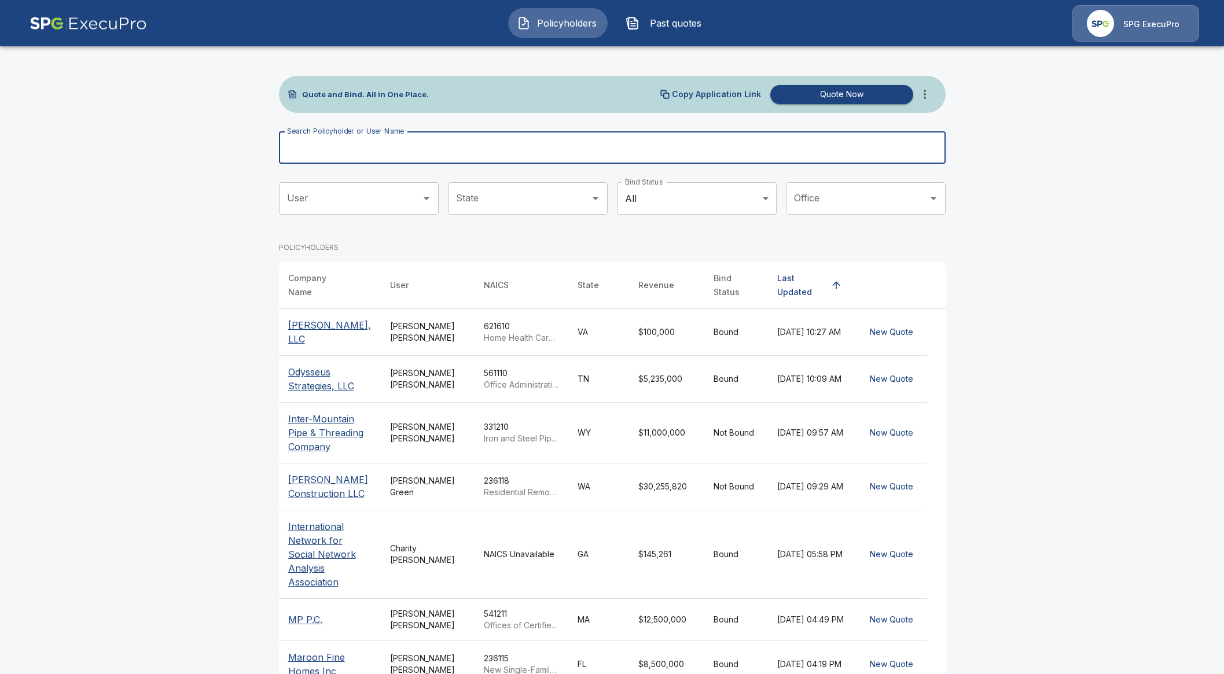
click at [388, 148] on input "Search Policyholder or User Name" at bounding box center [606, 147] width 654 height 32
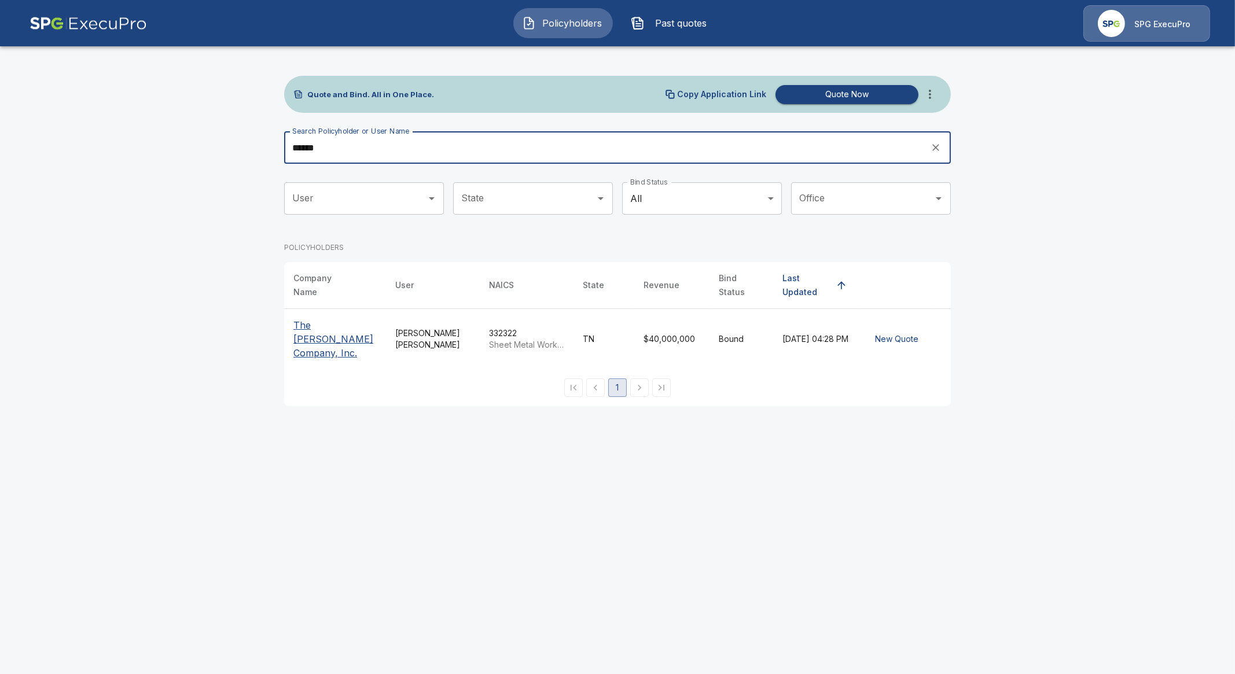
type input "******"
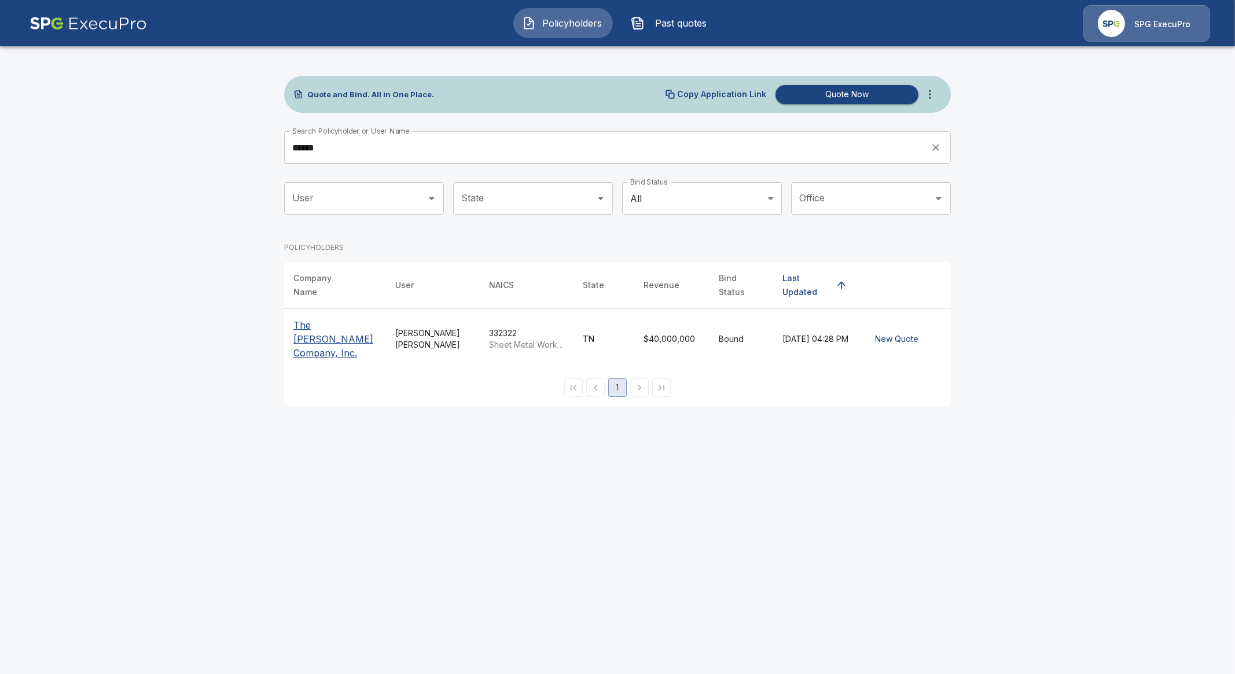
click at [341, 322] on p "The Troxel Company, Inc." at bounding box center [334, 339] width 83 height 42
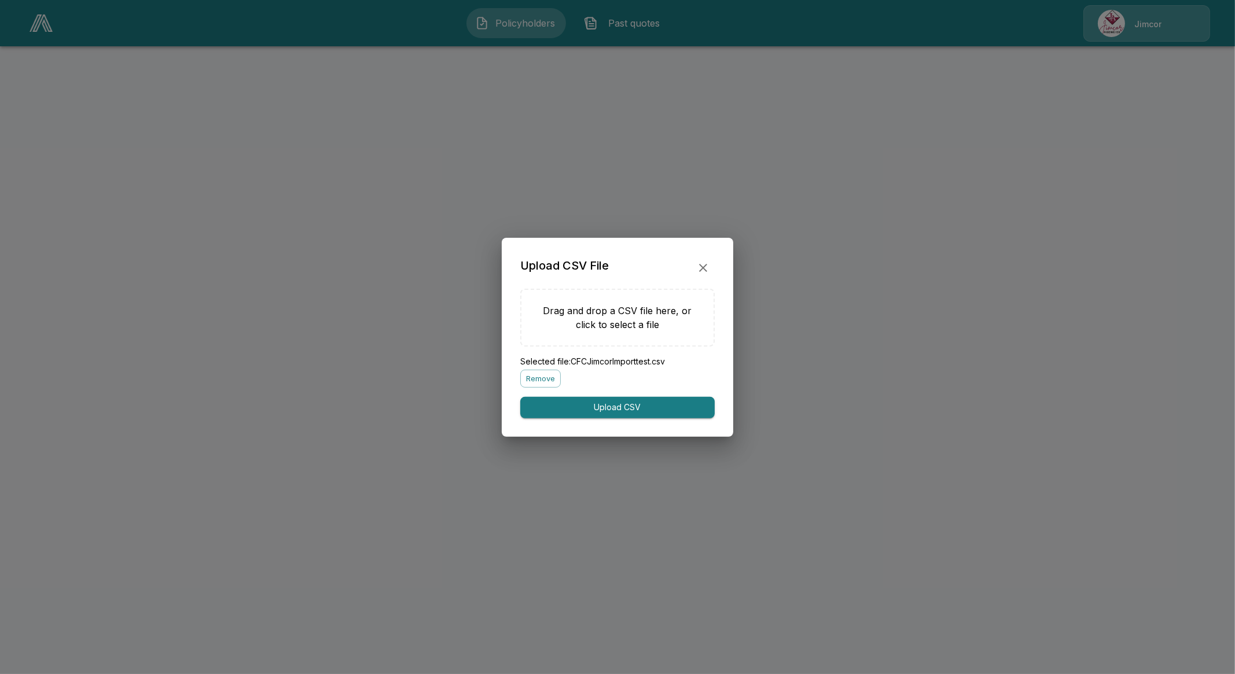
click at [706, 268] on icon "button" at bounding box center [703, 267] width 14 height 14
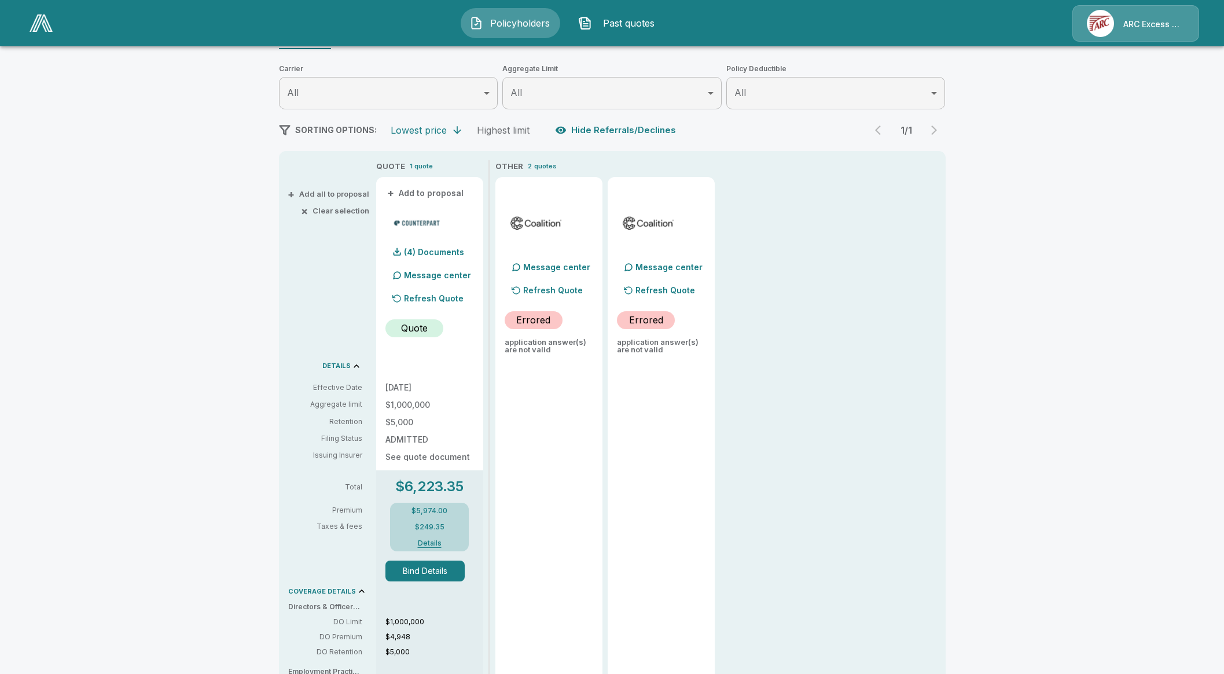
scroll to position [144, 0]
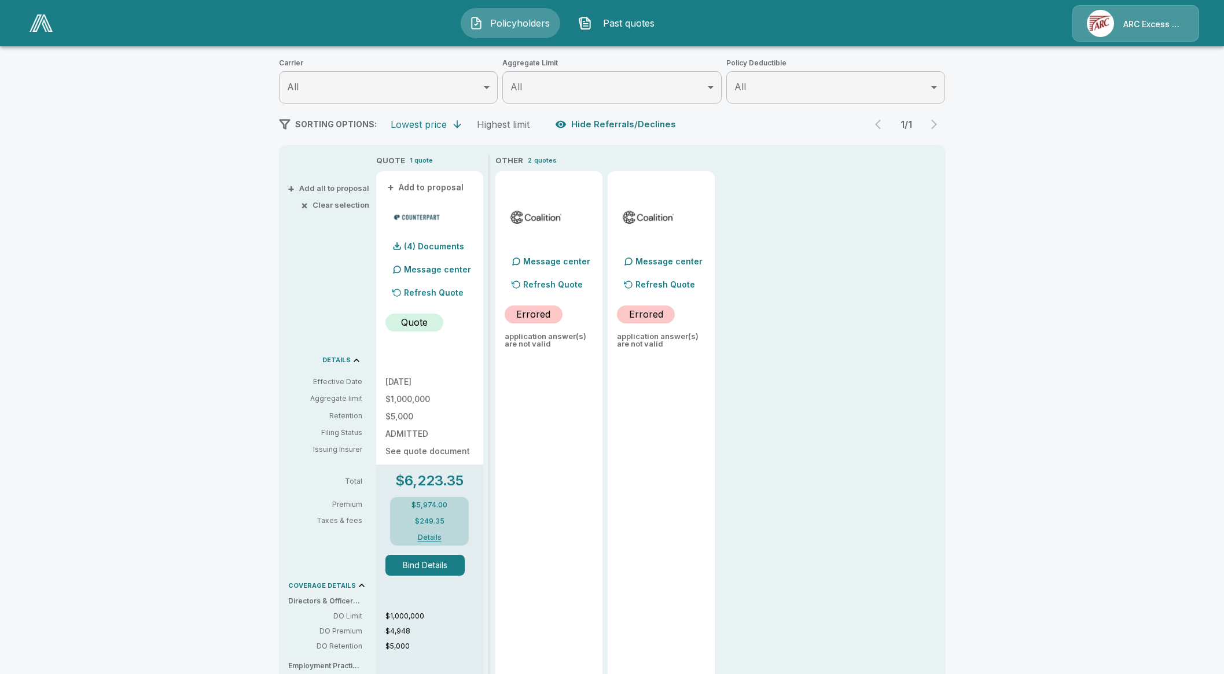
click at [441, 571] on button "Bind Details" at bounding box center [426, 565] width 80 height 21
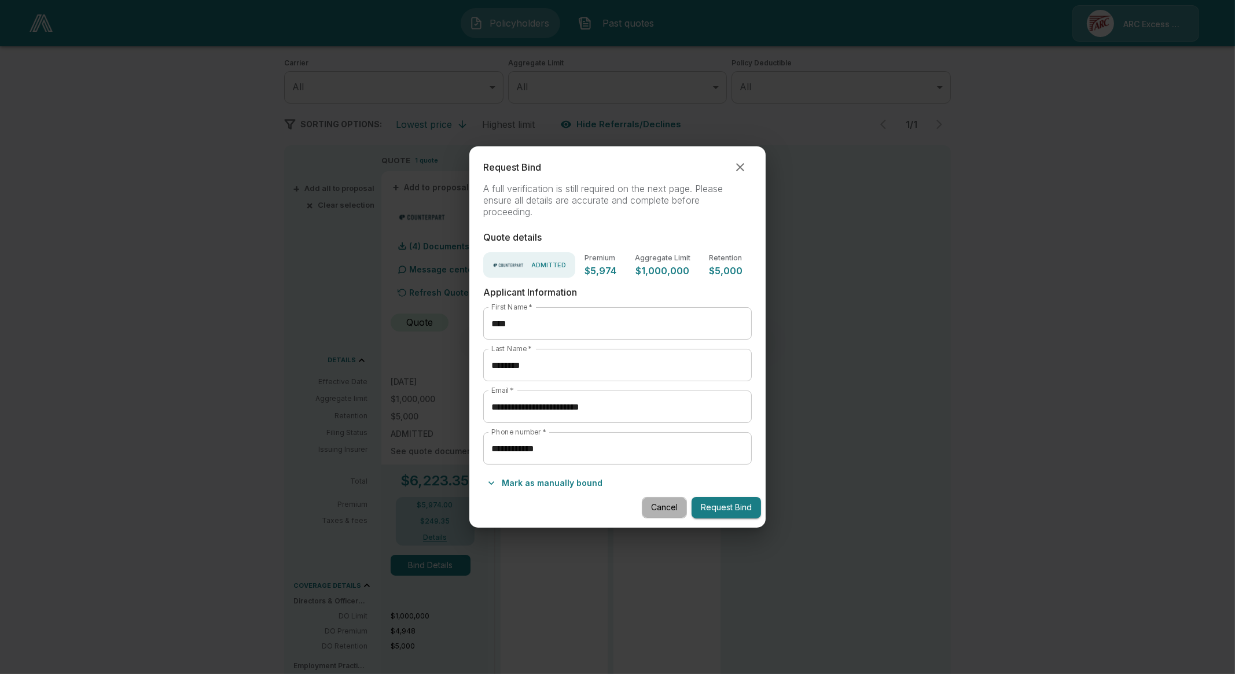
click at [660, 508] on button "Cancel" at bounding box center [664, 507] width 45 height 21
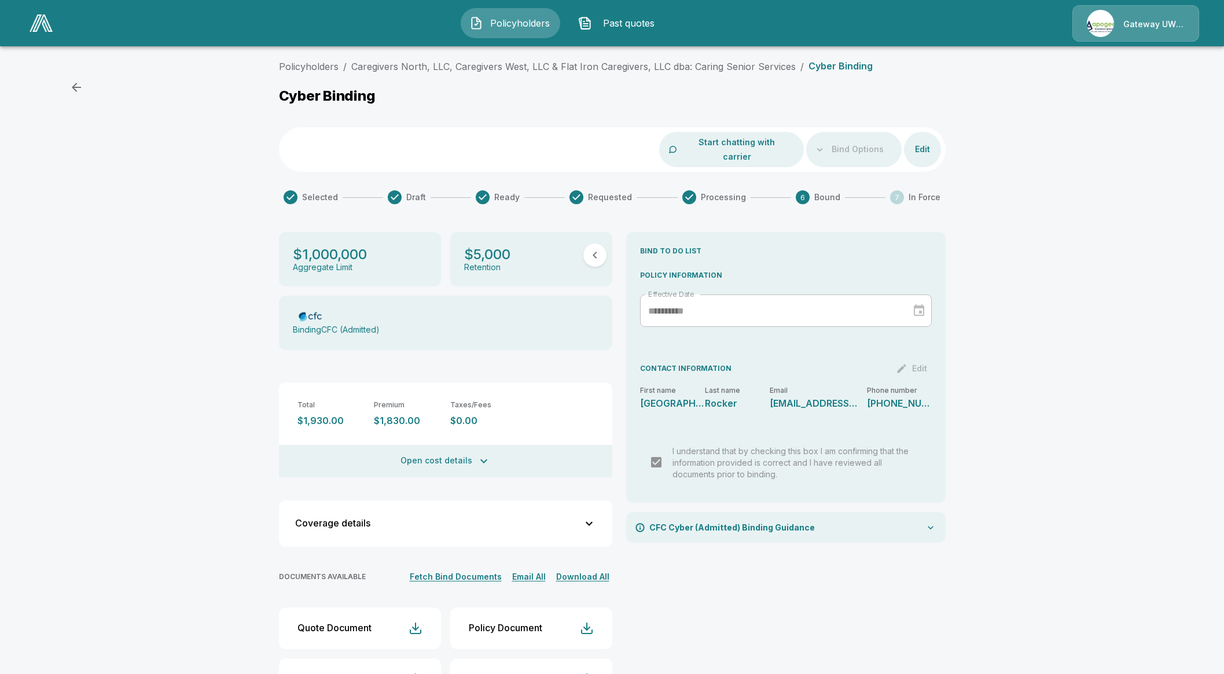
scroll to position [43, 0]
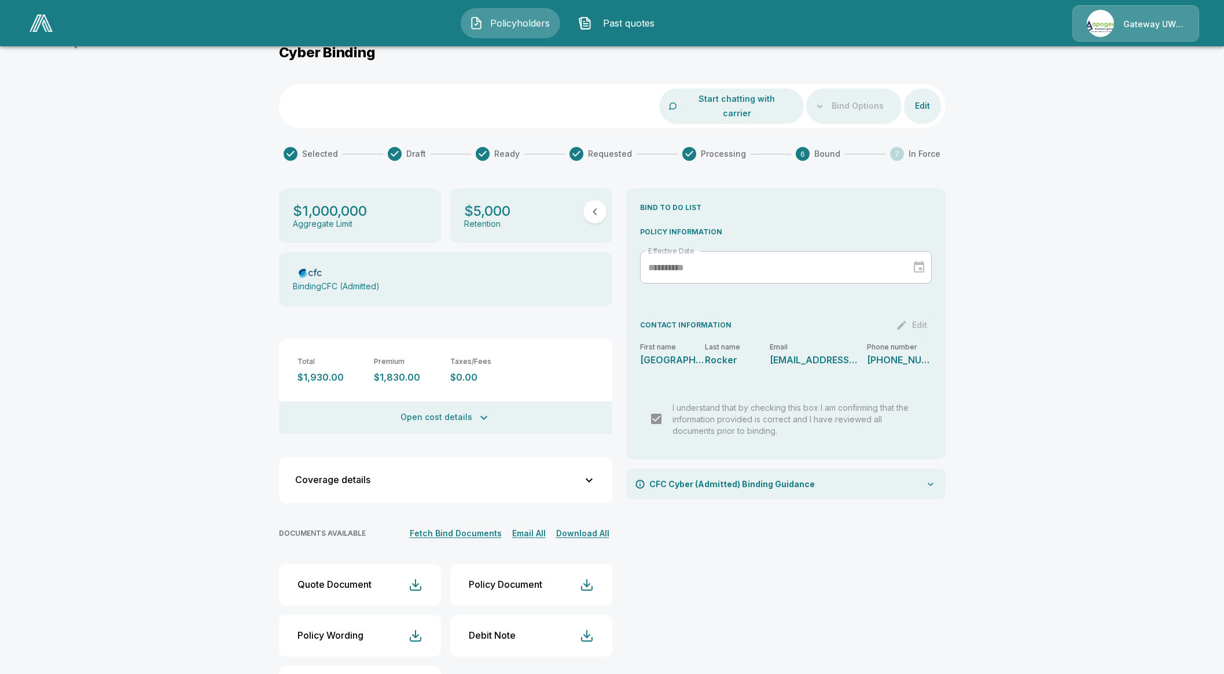
click at [48, 30] on img at bounding box center [41, 22] width 23 height 17
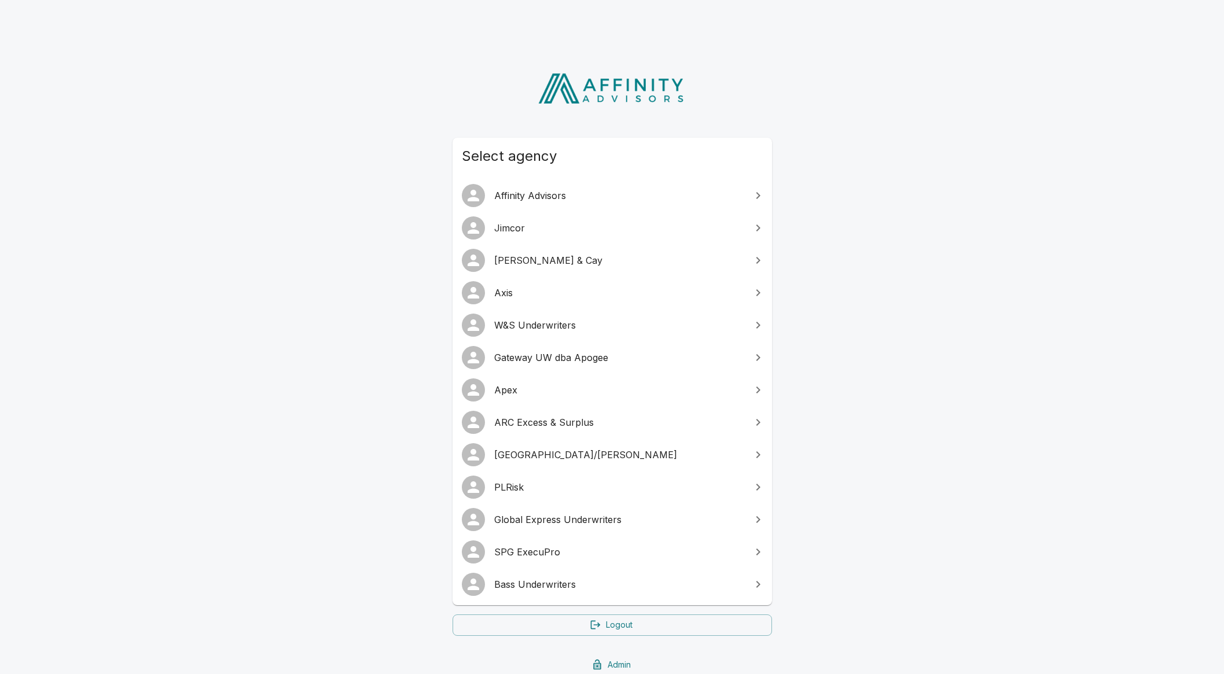
click at [551, 343] on link "Gateway UW dba Apogee" at bounding box center [613, 358] width 320 height 32
click at [544, 331] on span "W&S Underwriters" at bounding box center [619, 325] width 250 height 14
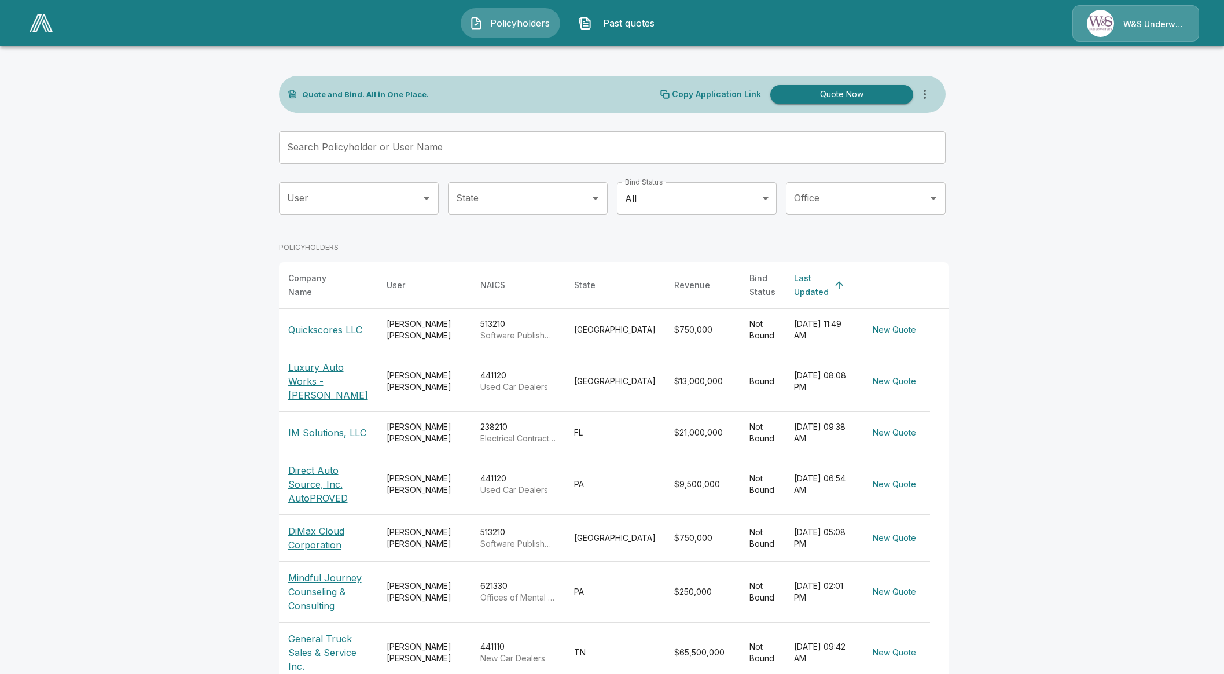
click at [329, 323] on p "Quickscores LLC" at bounding box center [325, 330] width 74 height 14
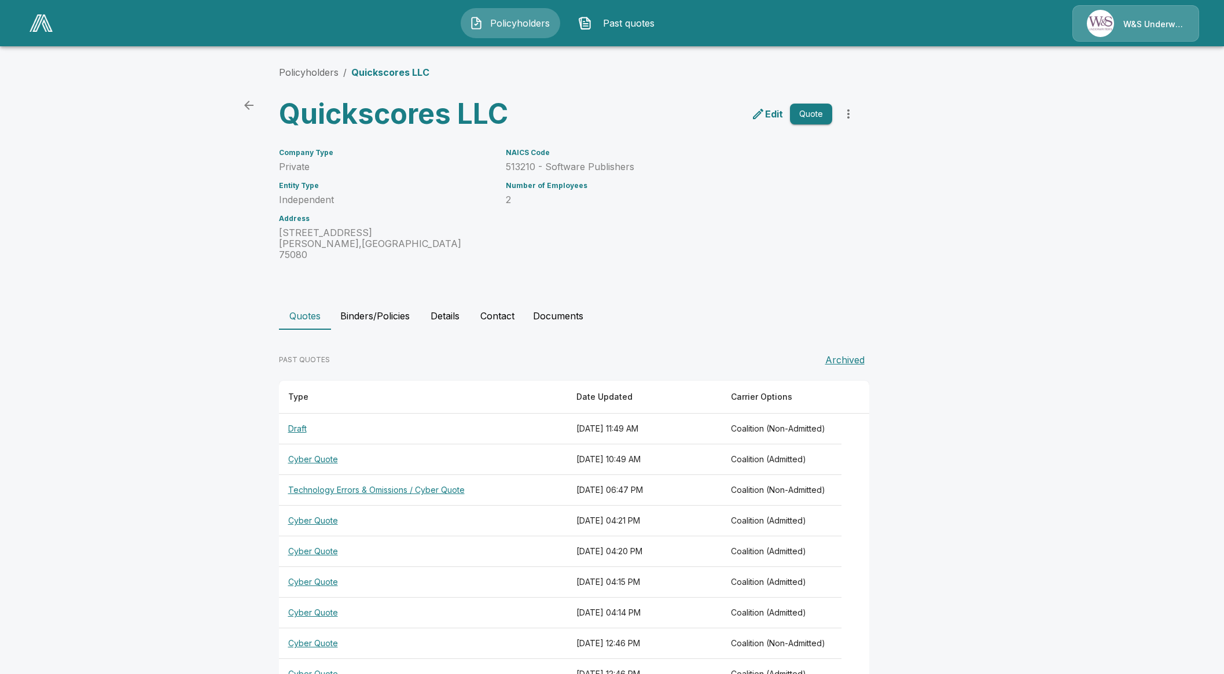
click at [398, 302] on button "Binders/Policies" at bounding box center [375, 316] width 88 height 28
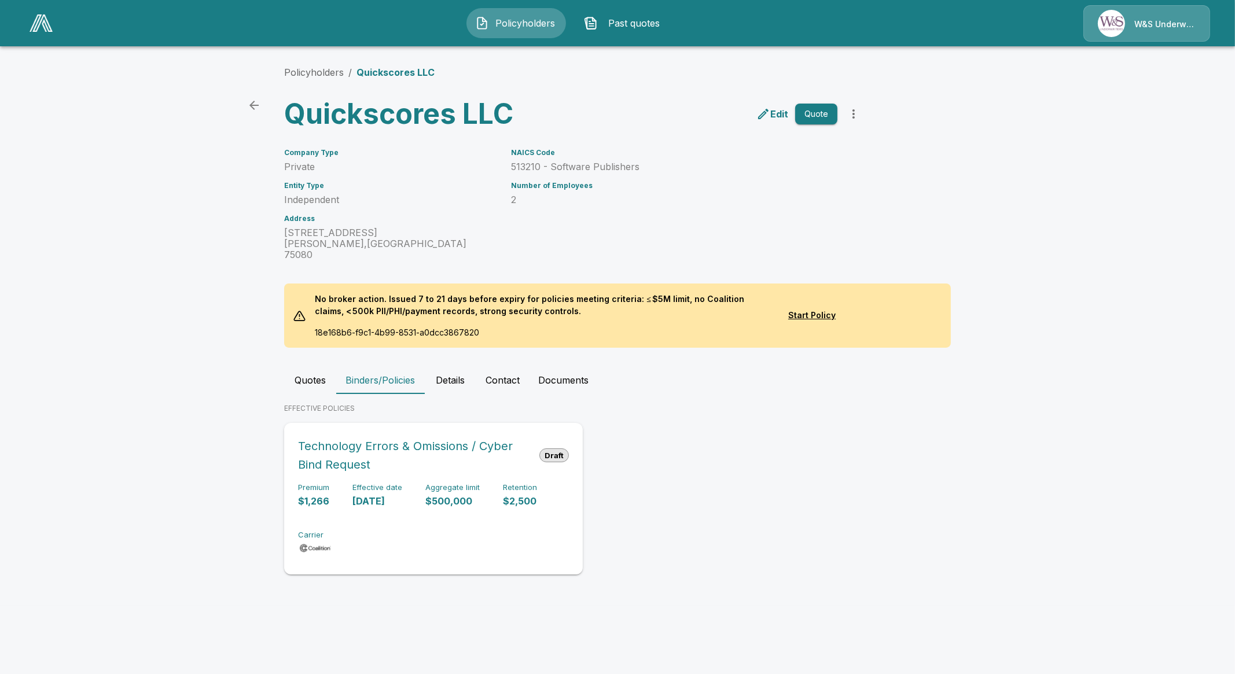
click at [354, 499] on div "Premium $1,266 Effective date [DATE] Aggregate limit $500,000 Retention $2,500 …" at bounding box center [433, 519] width 271 height 73
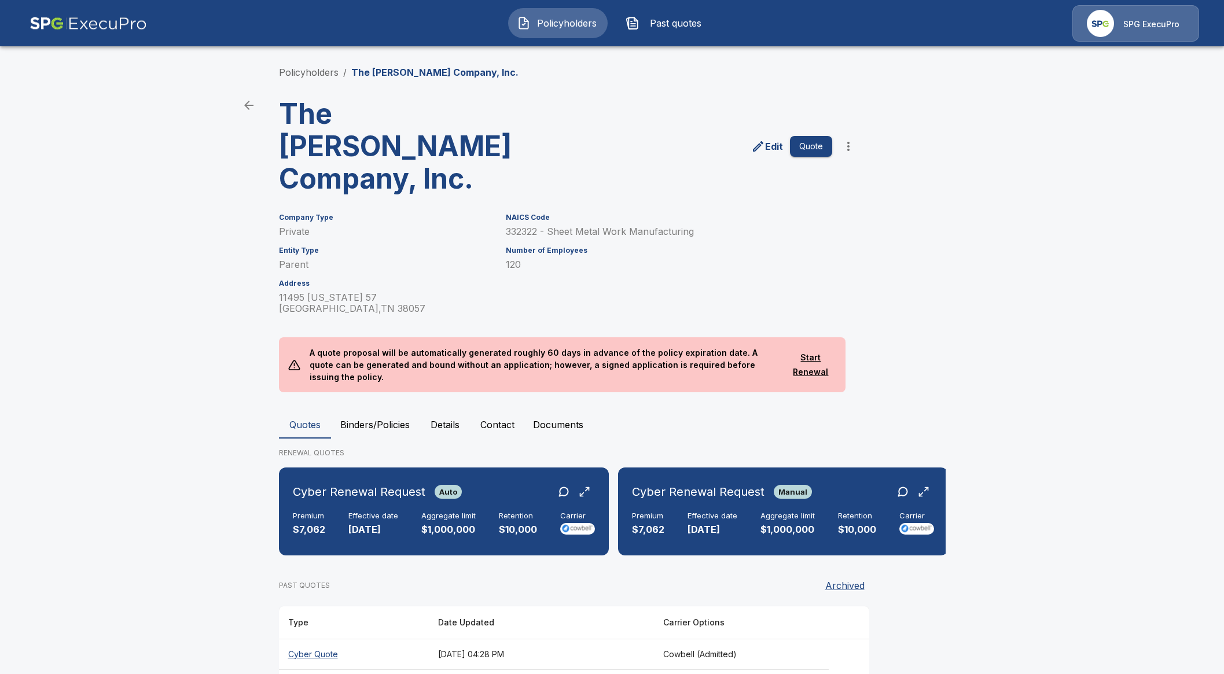
click at [411, 411] on button "Binders/Policies" at bounding box center [375, 425] width 88 height 28
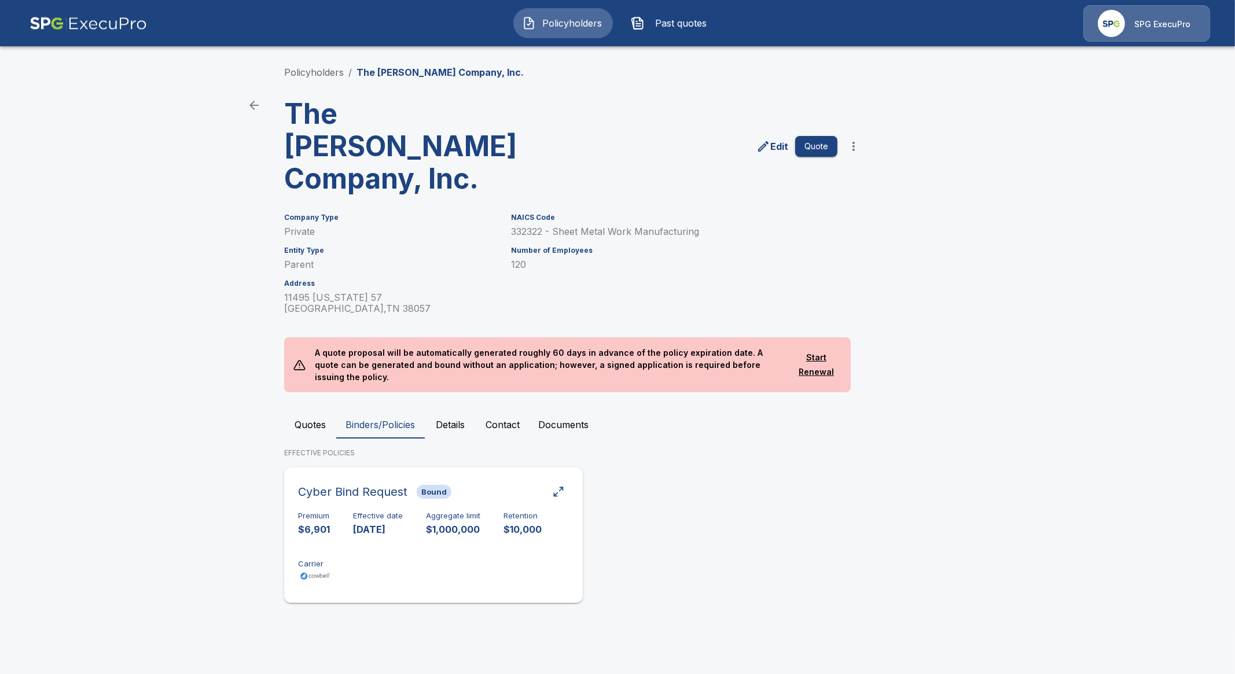
click at [407, 512] on div "Premium $6,901 Effective date [DATE] Aggregate limit $1,000,000 Retention $10,0…" at bounding box center [433, 548] width 271 height 73
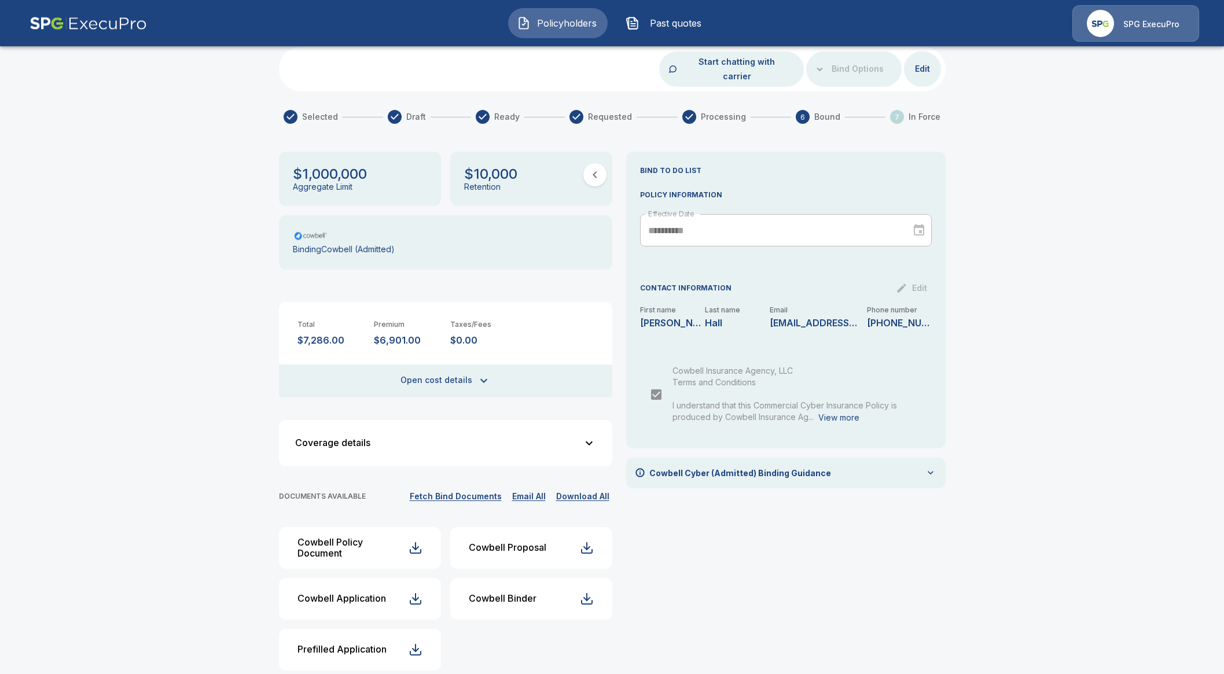
scroll to position [86, 0]
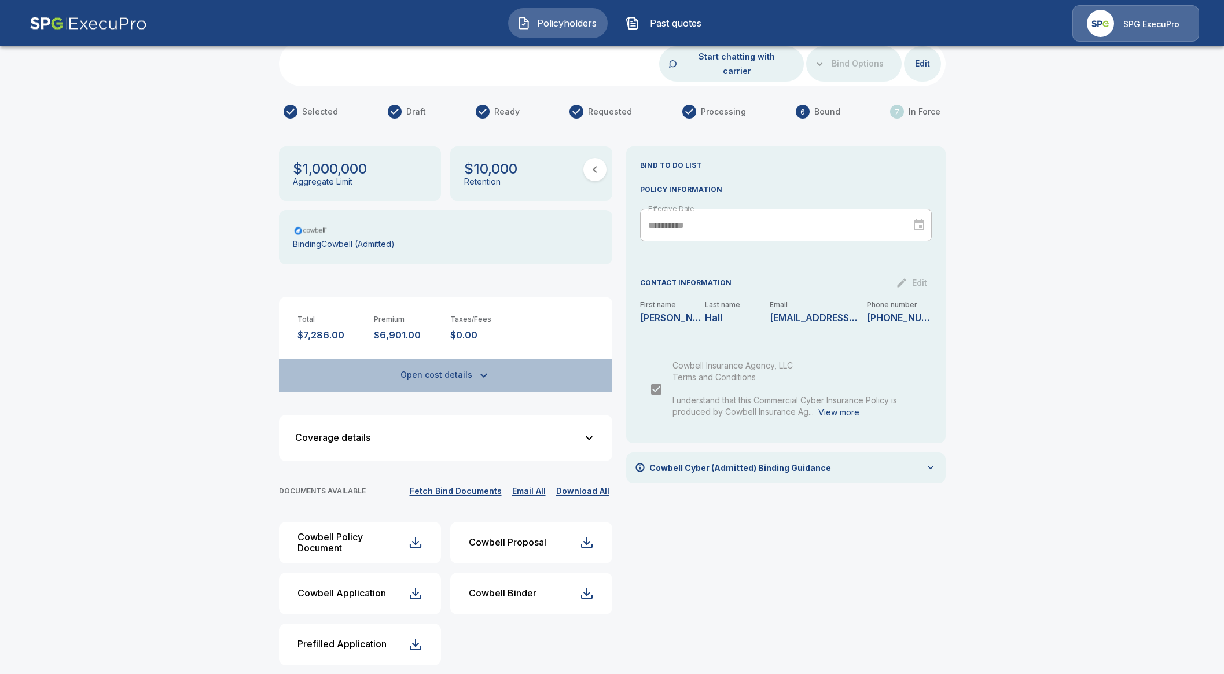
click at [485, 369] on icon "button" at bounding box center [484, 376] width 14 height 14
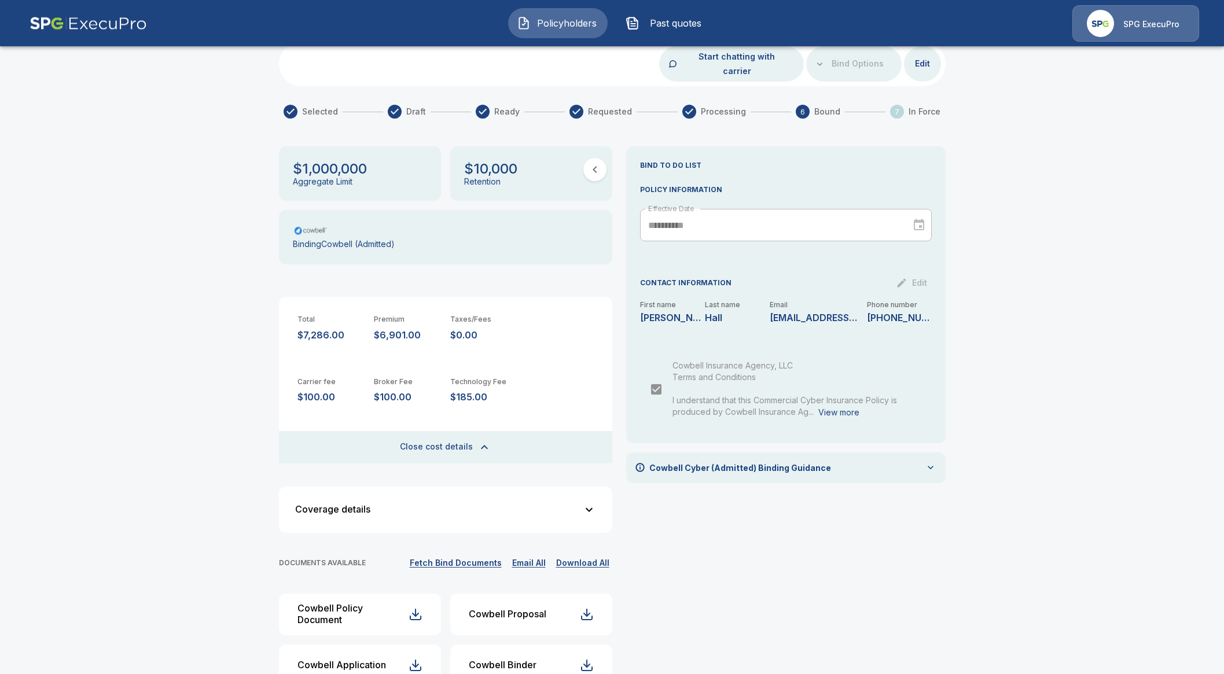
click at [485, 431] on button "Close cost details" at bounding box center [445, 447] width 333 height 32
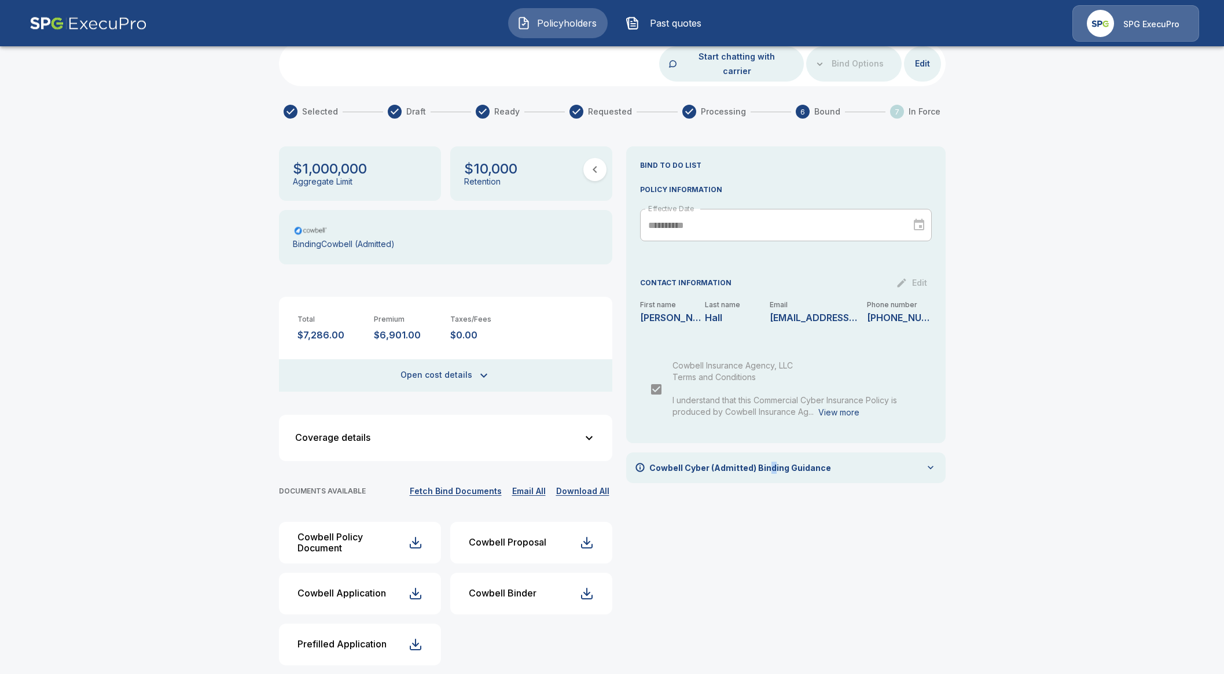
click at [775, 586] on div "**********" at bounding box center [786, 410] width 320 height 529
click at [819, 467] on div "Cowbell Cyber (Admitted) Binding Guidance" at bounding box center [786, 468] width 320 height 31
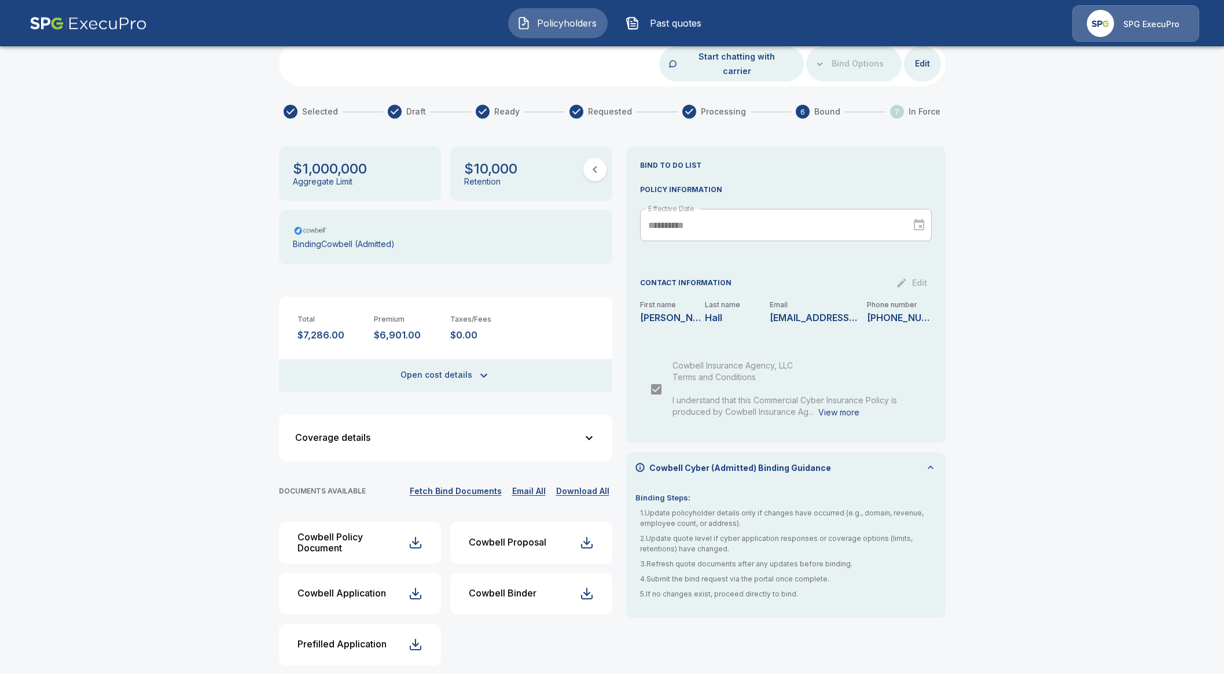
click at [822, 462] on p "Cowbell Cyber (Admitted) Binding Guidance" at bounding box center [740, 468] width 182 height 12
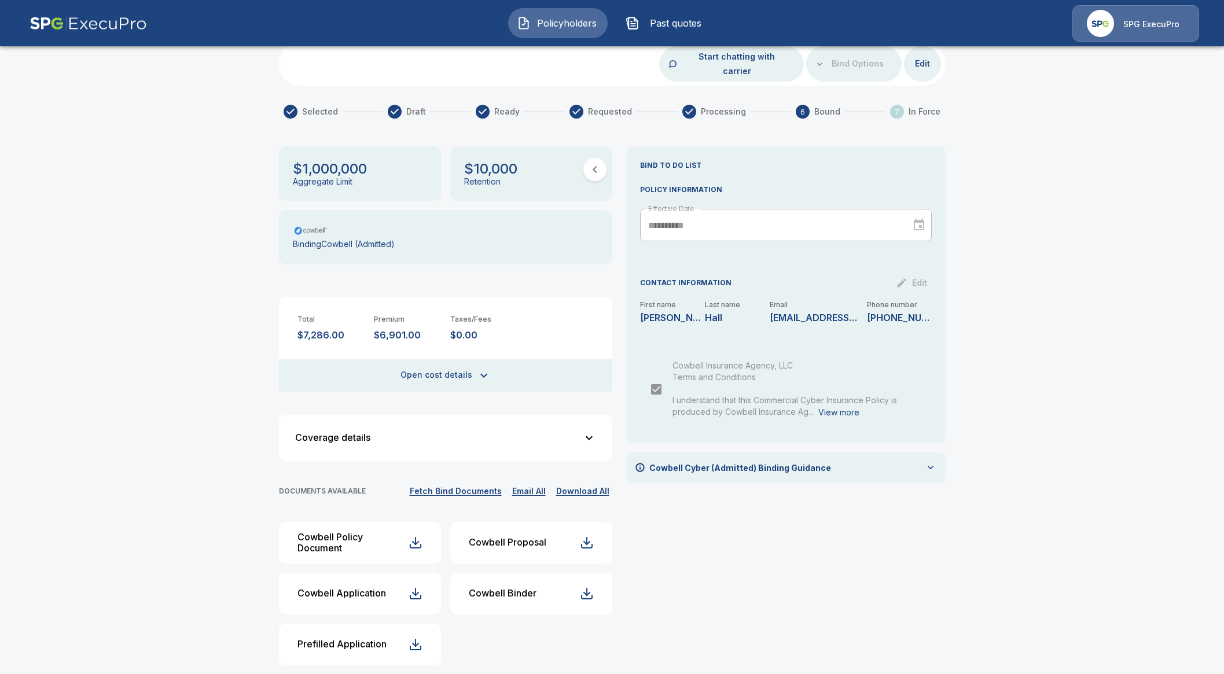
click at [847, 500] on div "**********" at bounding box center [786, 410] width 320 height 529
click at [416, 522] on button "Cowbell Policy Document" at bounding box center [360, 543] width 162 height 42
click at [541, 586] on button "Cowbell Binder" at bounding box center [531, 594] width 162 height 42
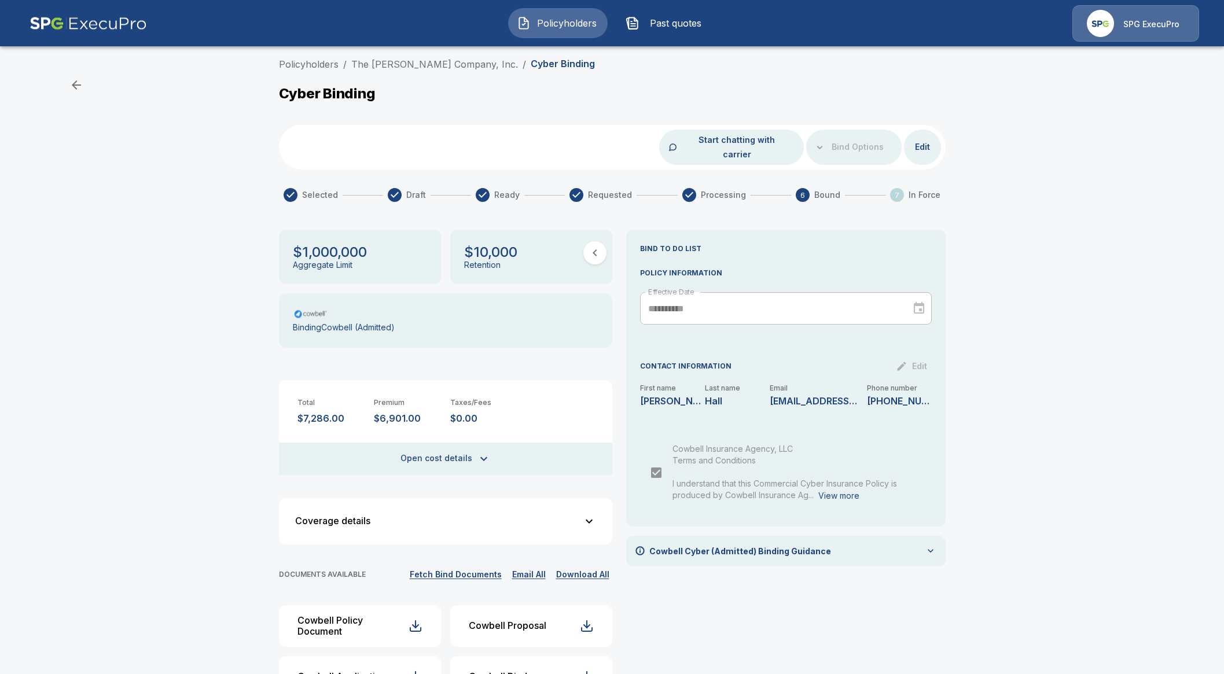
scroll to position [0, 0]
click at [855, 145] on div "Bind Options" at bounding box center [854, 149] width 96 height 35
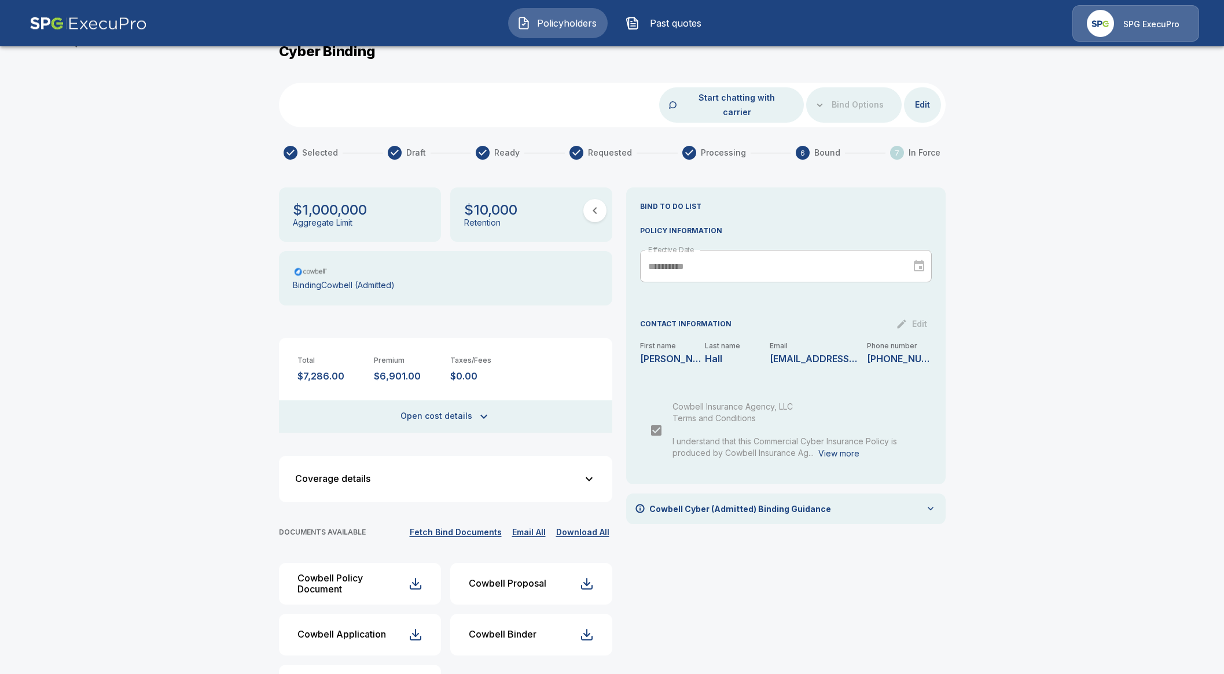
scroll to position [86, 0]
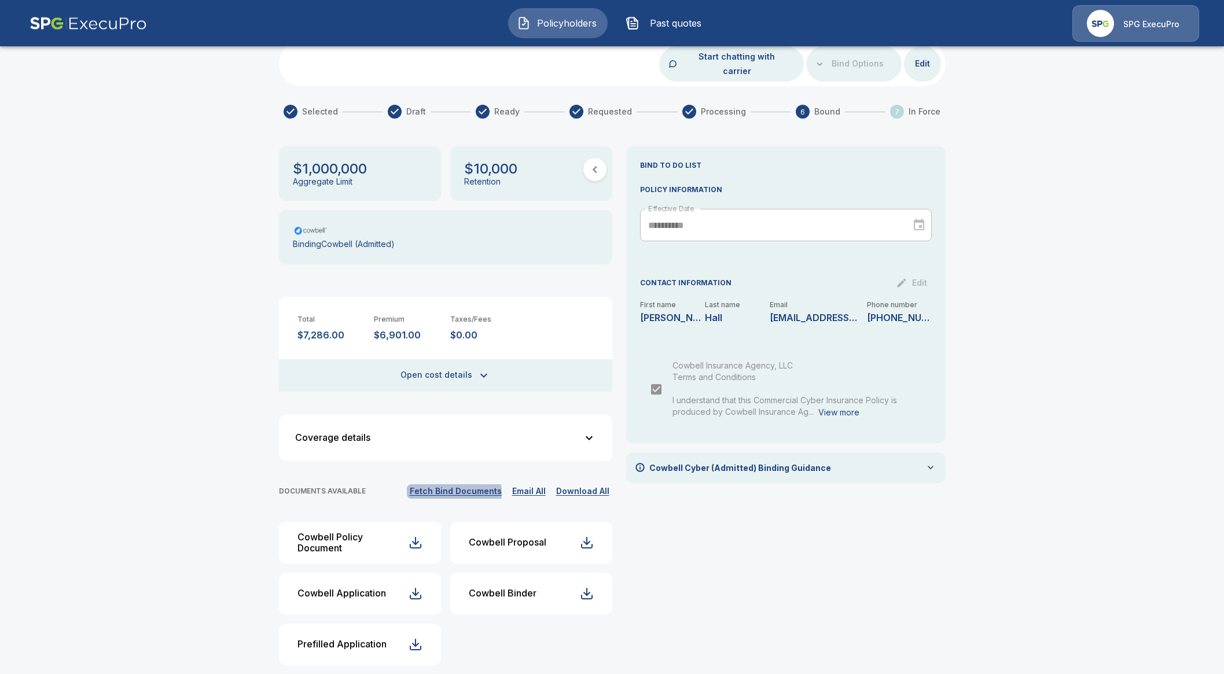
click at [449, 485] on button "Fetch Bind Documents" at bounding box center [456, 492] width 98 height 14
click at [353, 532] on div "Cowbell Policy Document" at bounding box center [353, 543] width 111 height 23
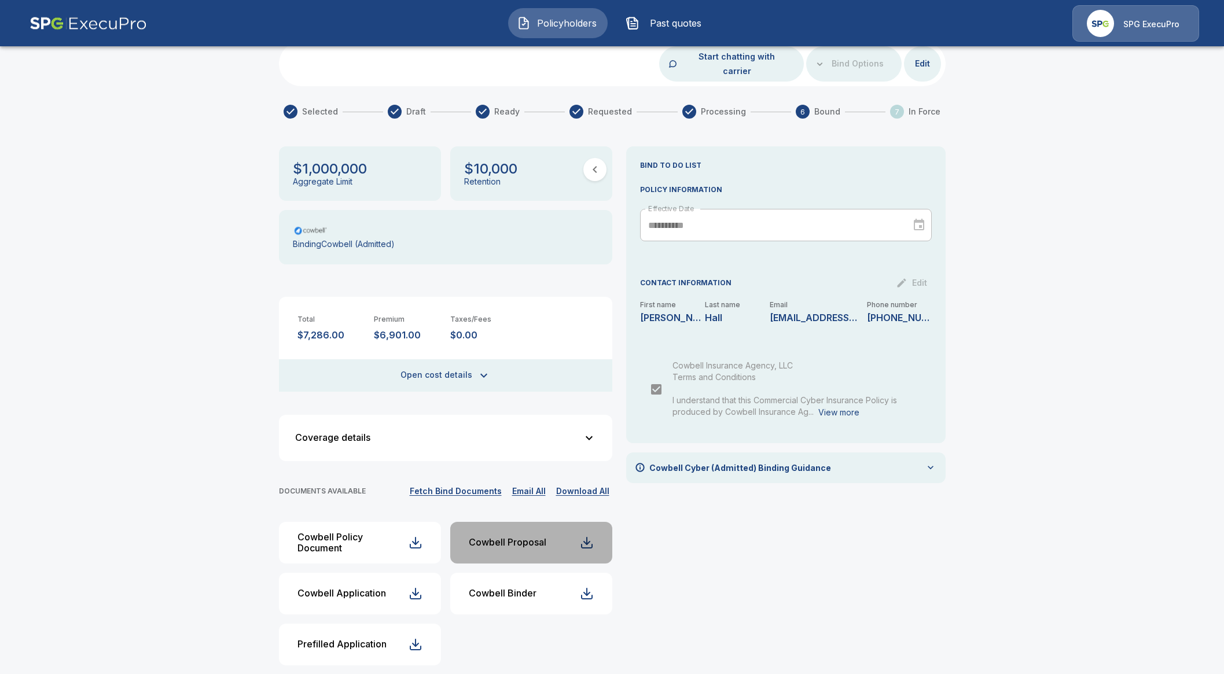
click at [559, 542] on button "Cowbell Proposal" at bounding box center [531, 543] width 162 height 42
click at [546, 522] on button "Cowbell Proposal" at bounding box center [531, 543] width 162 height 42
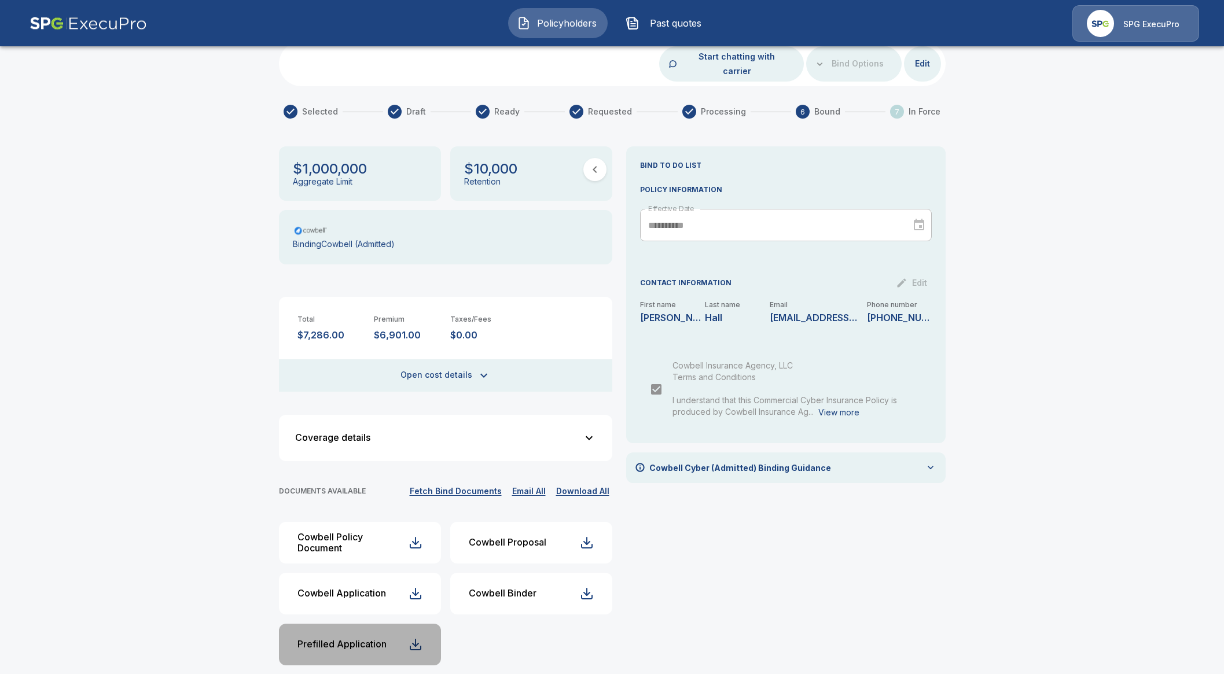
click at [412, 634] on button "Prefilled Application" at bounding box center [360, 645] width 162 height 42
click at [510, 588] on div "Cowbell Binder" at bounding box center [503, 593] width 68 height 11
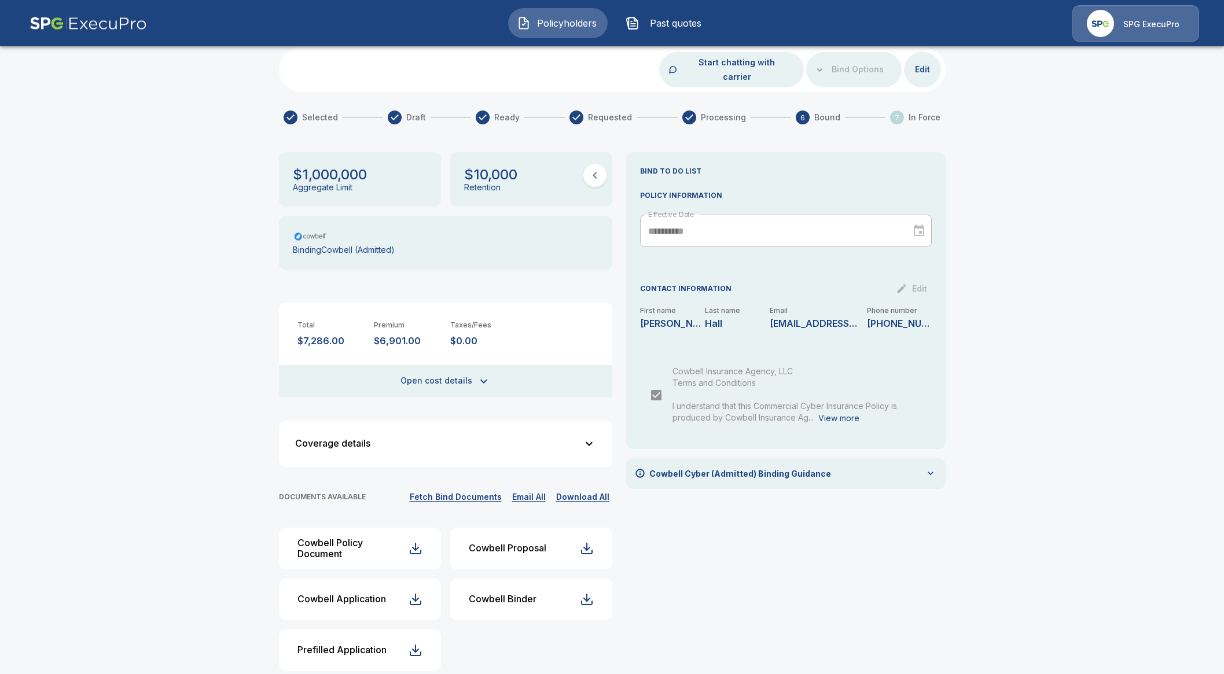
scroll to position [86, 0]
